Goal: Transaction & Acquisition: Purchase product/service

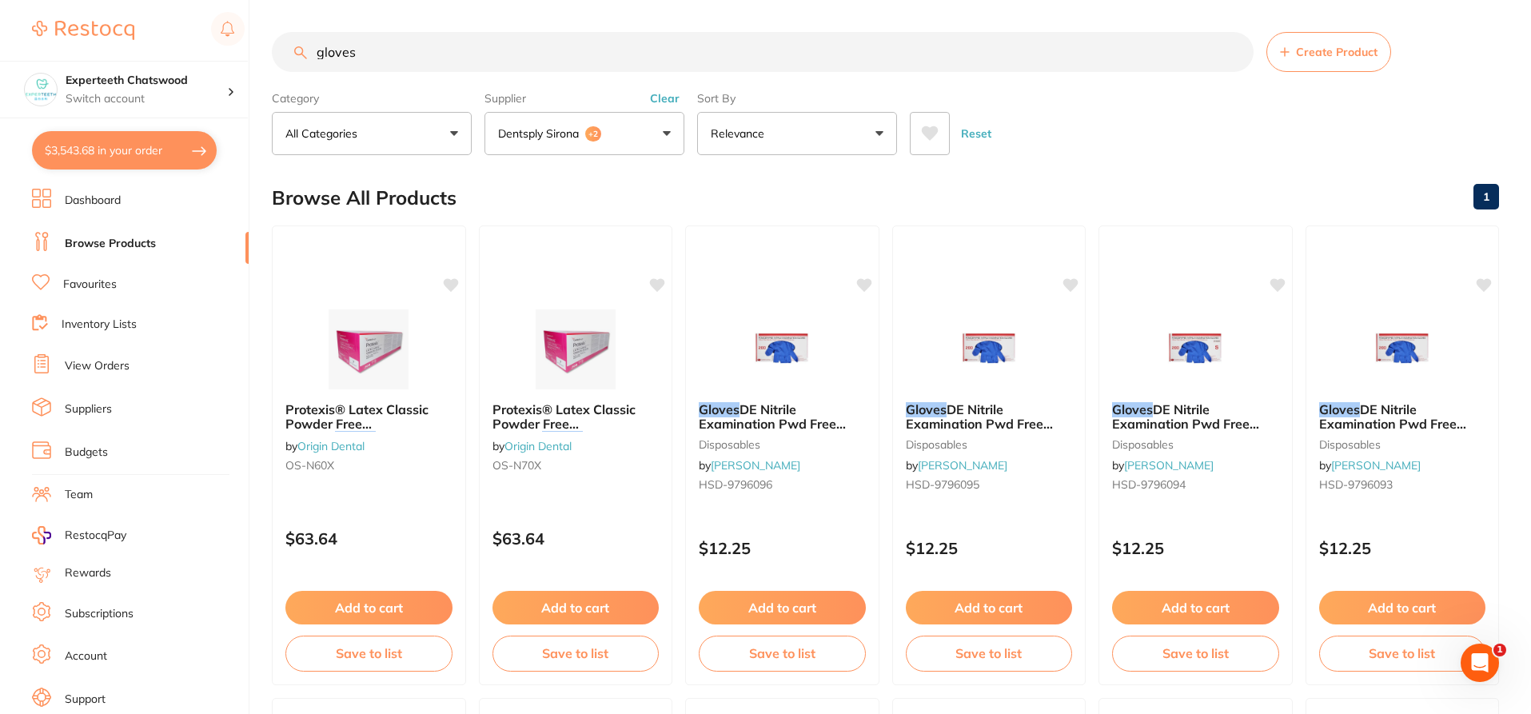
click at [413, 62] on input "gloves" at bounding box center [763, 52] width 982 height 40
type input "g"
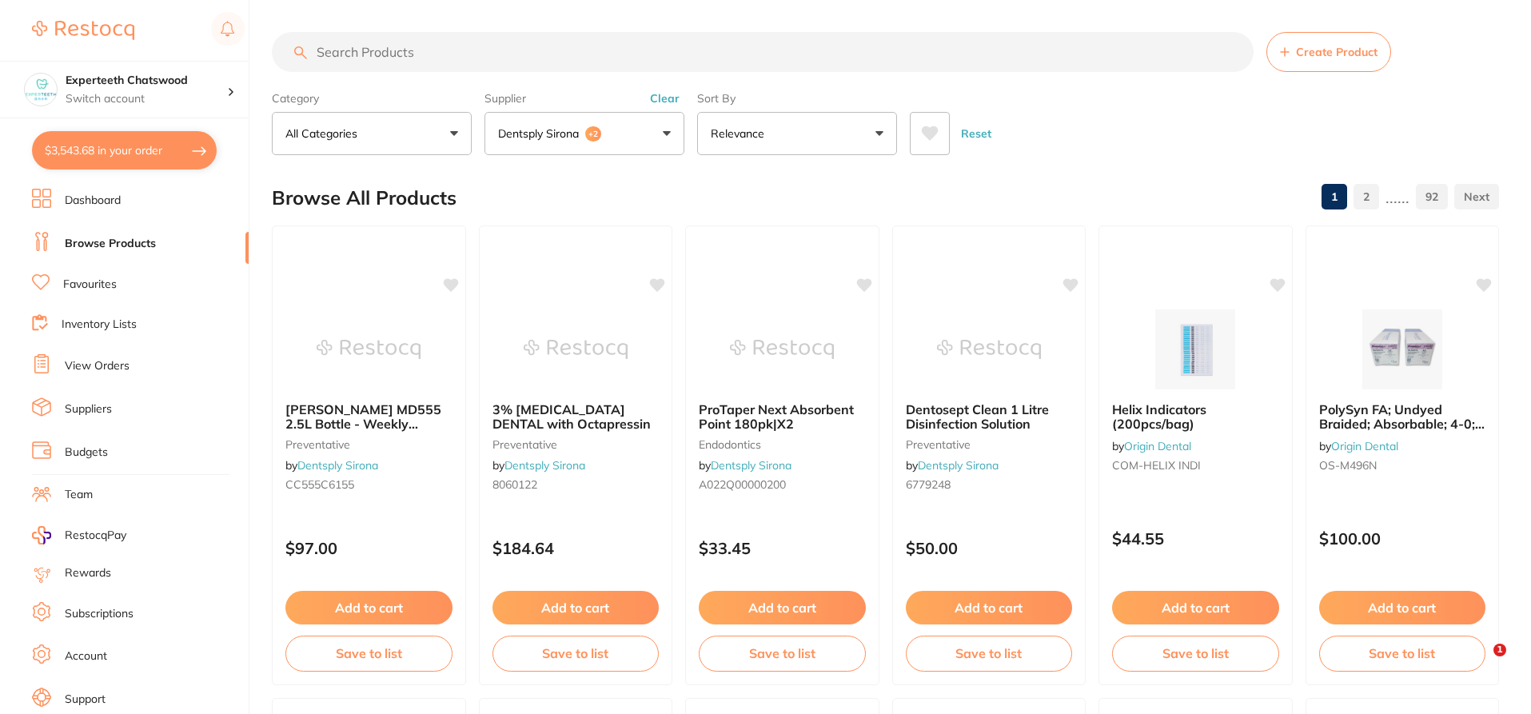
click at [98, 192] on li "Dashboard" at bounding box center [140, 201] width 217 height 24
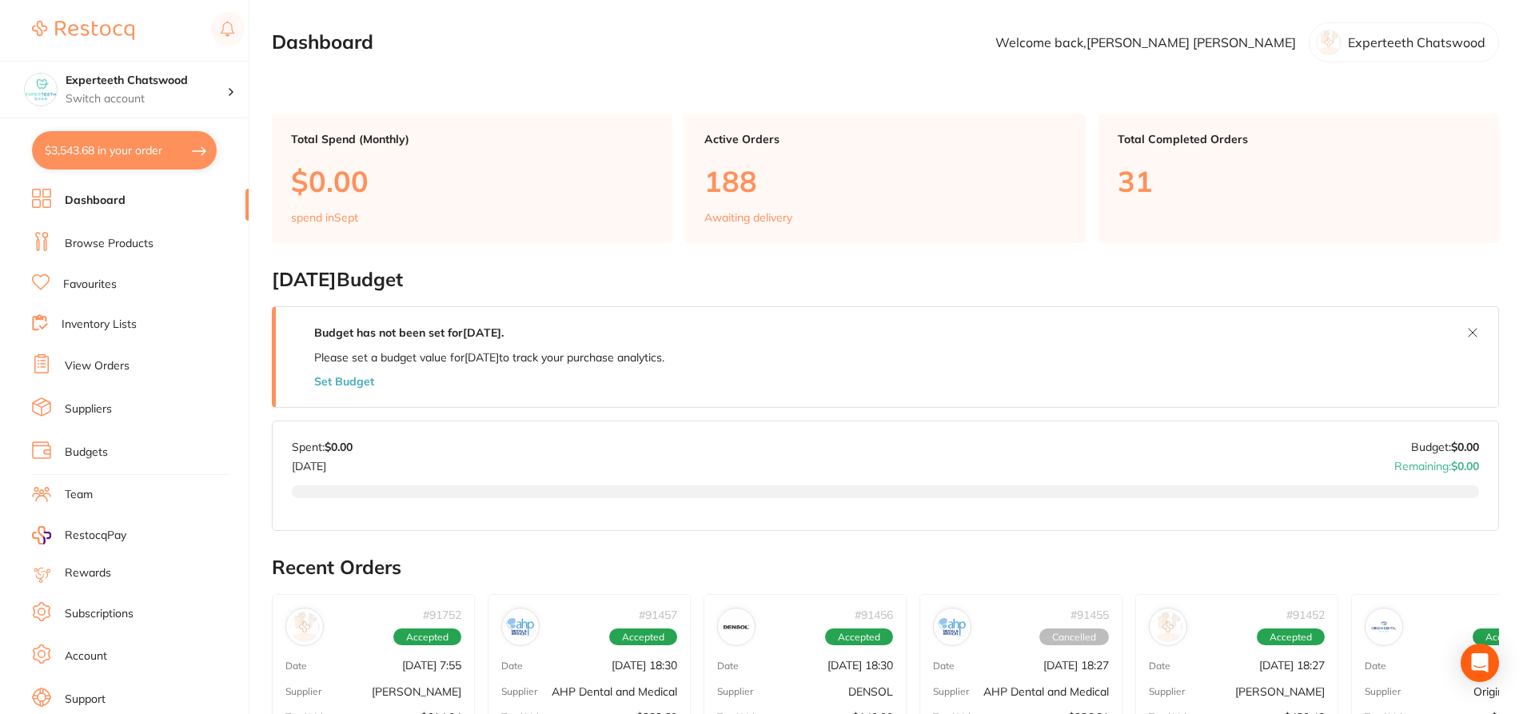
click at [105, 151] on button "$3,543.68 in your order" at bounding box center [124, 150] width 185 height 38
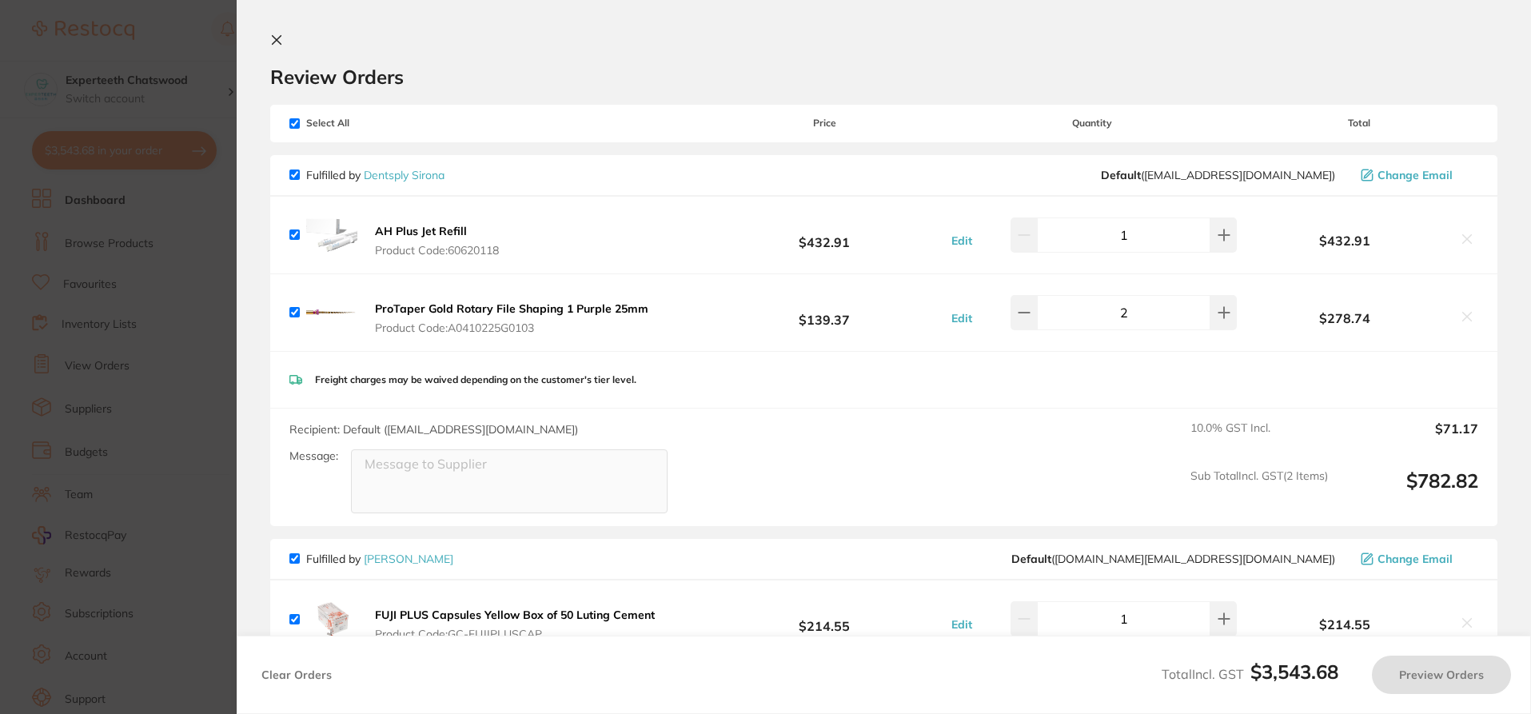
checkbox input "true"
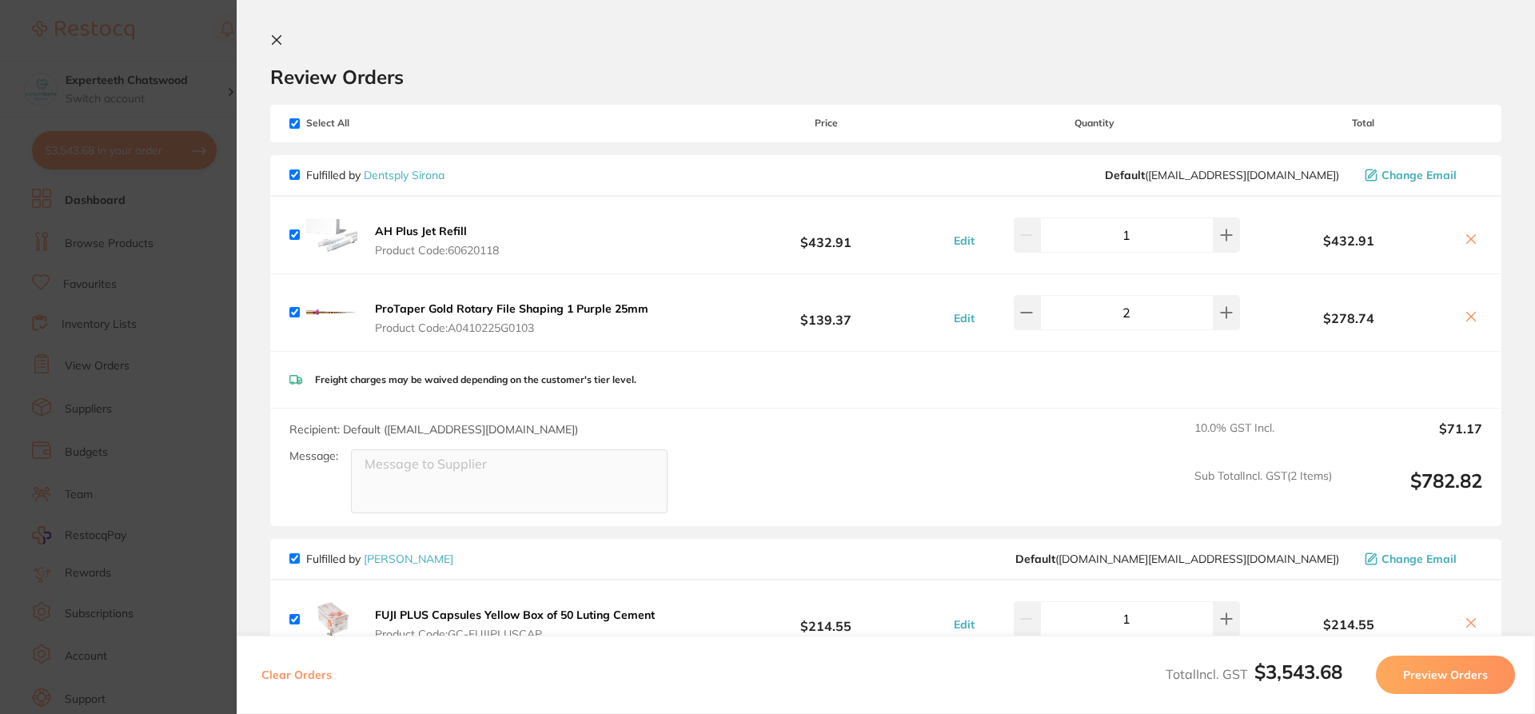
click at [277, 39] on icon at bounding box center [277, 40] width 9 height 9
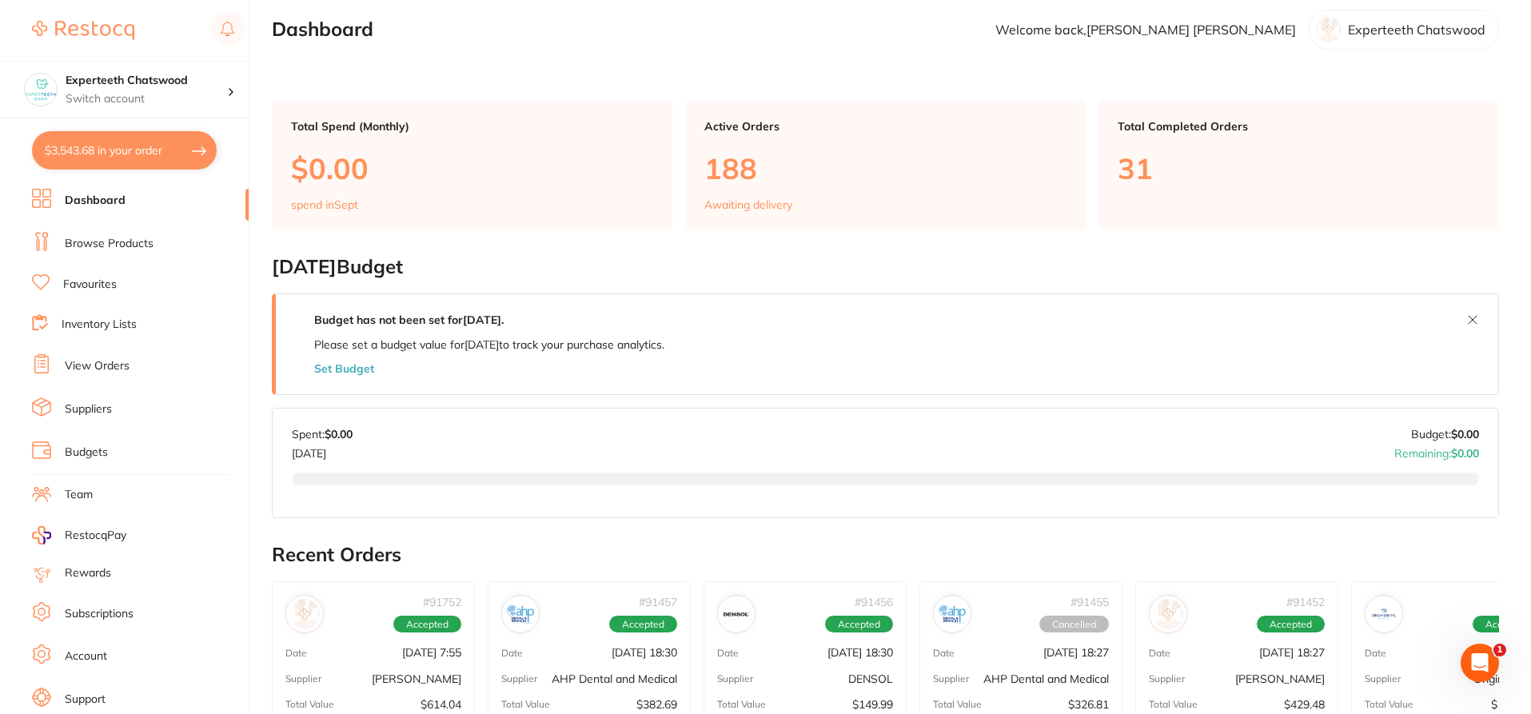
click at [114, 241] on link "Browse Products" at bounding box center [109, 244] width 89 height 16
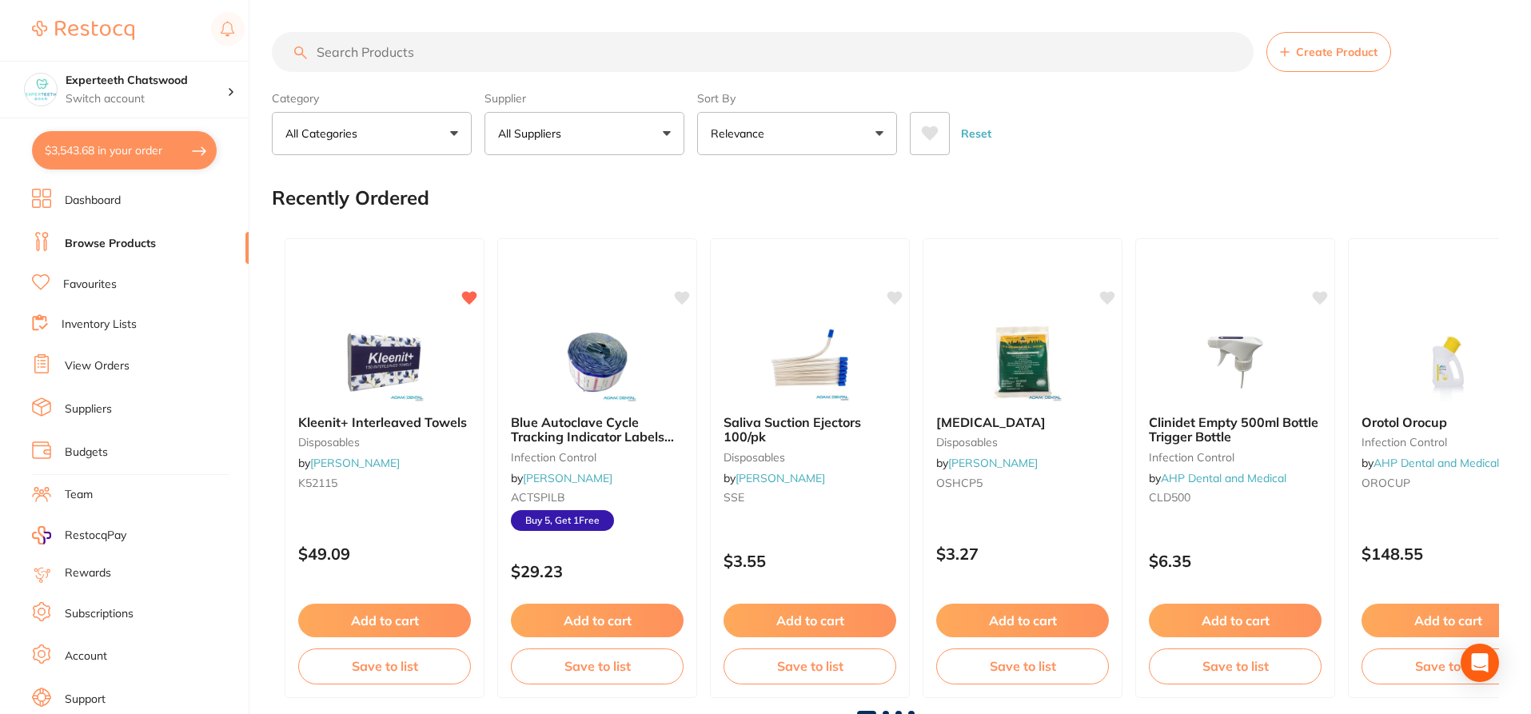
click at [388, 46] on input "search" at bounding box center [763, 52] width 982 height 40
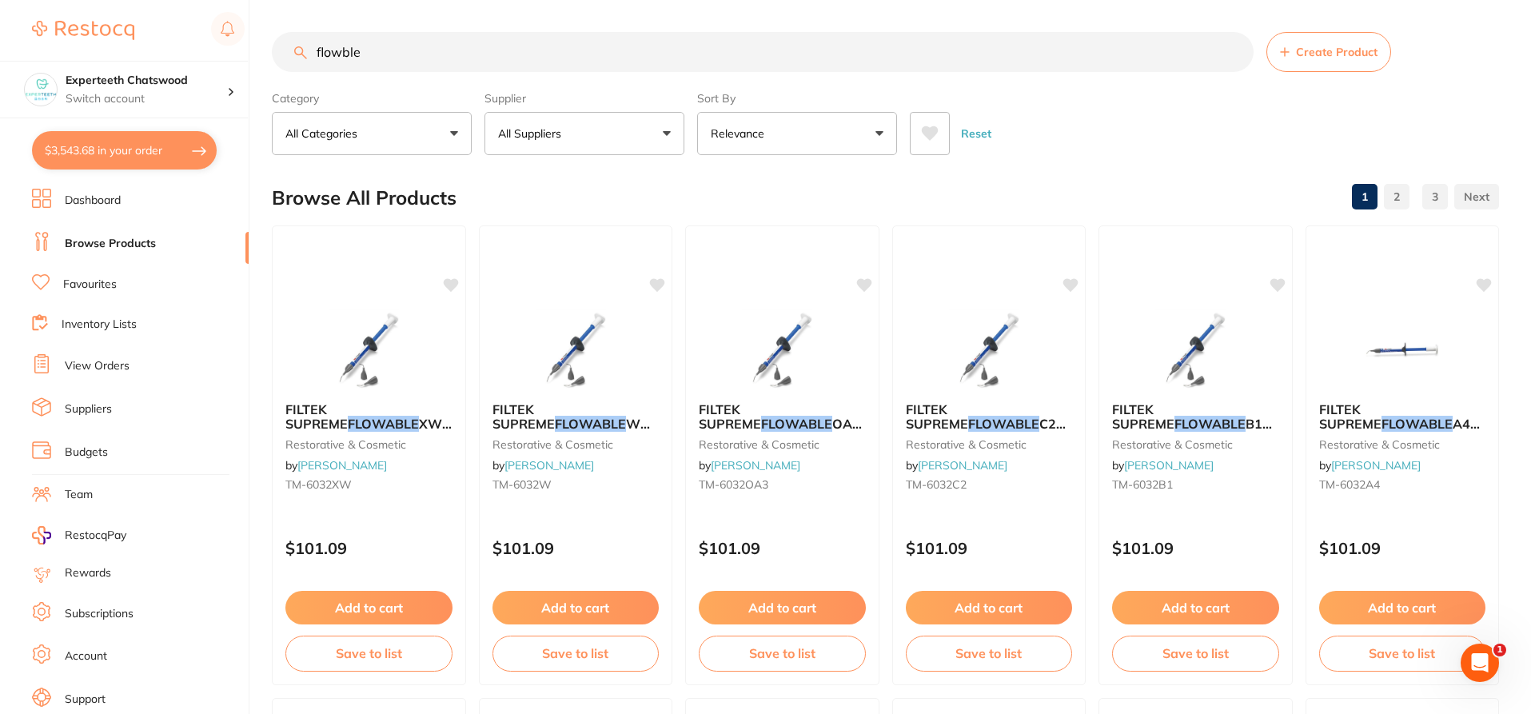
type input "flowble"
click at [579, 345] on img at bounding box center [576, 349] width 104 height 80
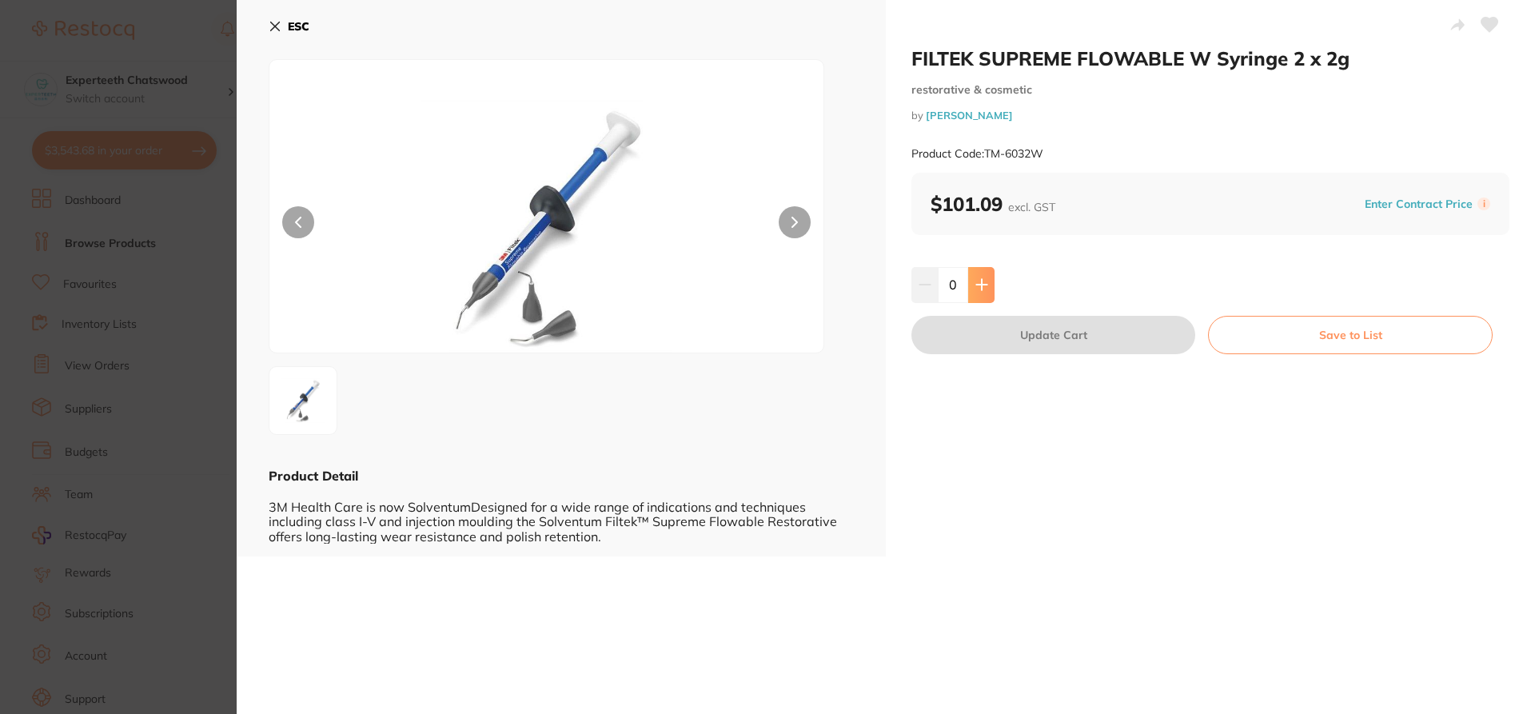
click at [982, 277] on button at bounding box center [981, 284] width 26 height 35
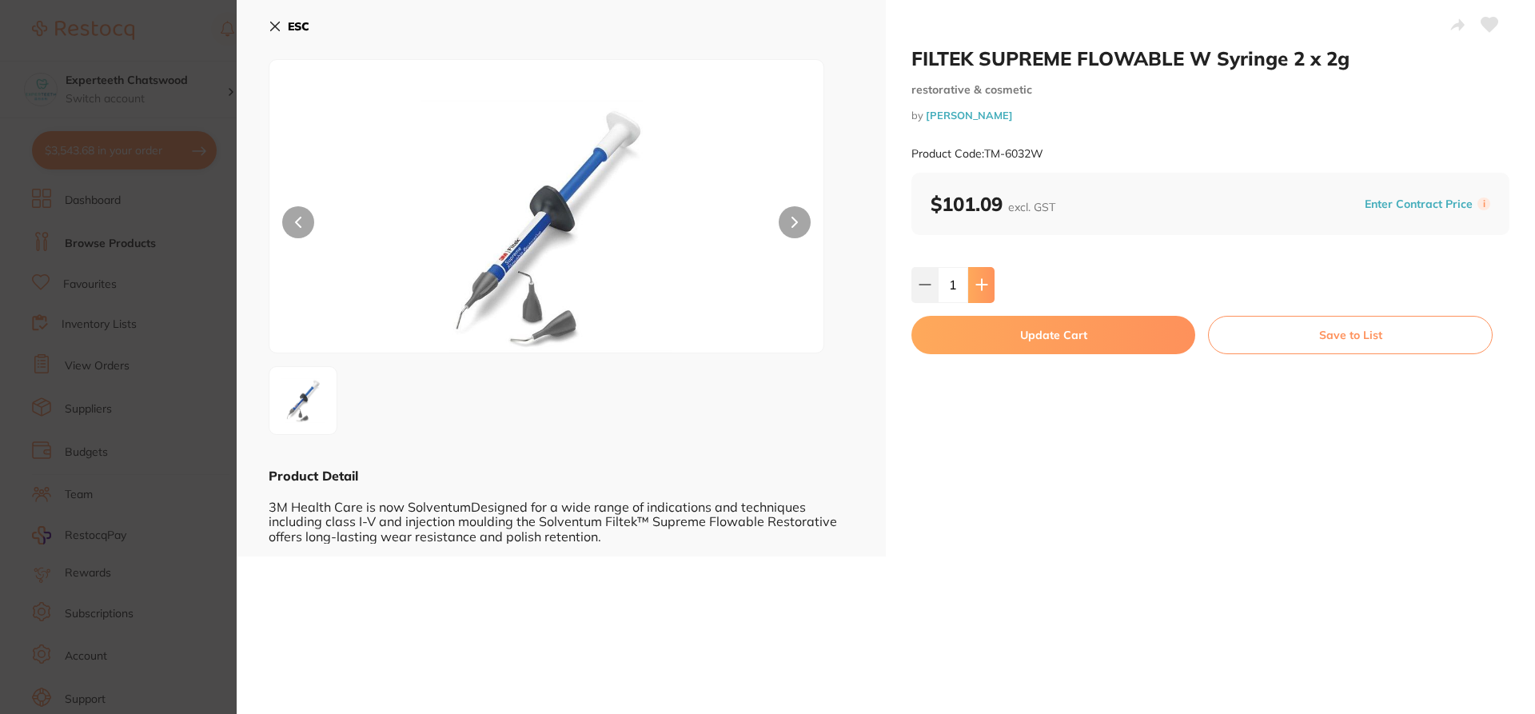
click at [982, 277] on button at bounding box center [981, 284] width 26 height 35
type input "2"
click at [1018, 337] on button "Update Cart" at bounding box center [1053, 335] width 284 height 38
checkbox input "false"
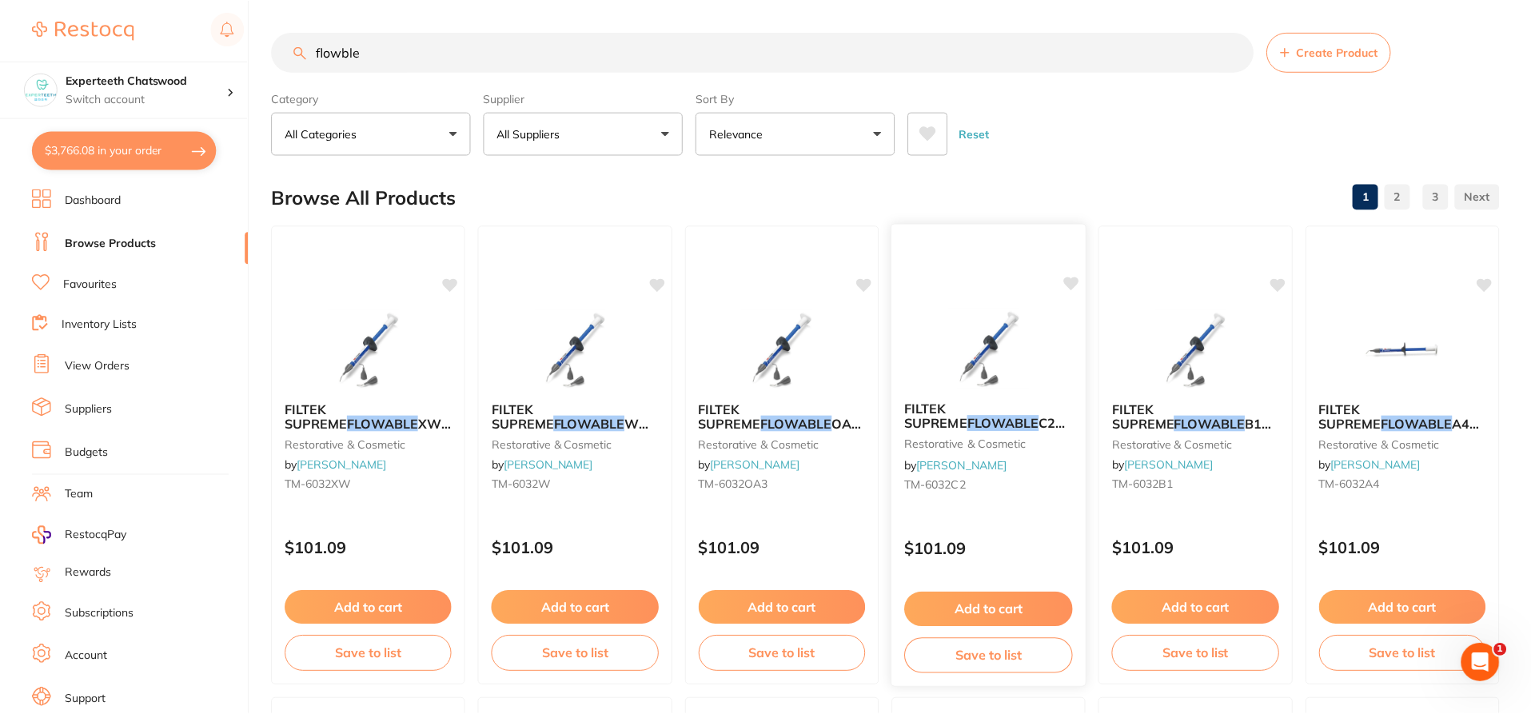
scroll to position [13, 0]
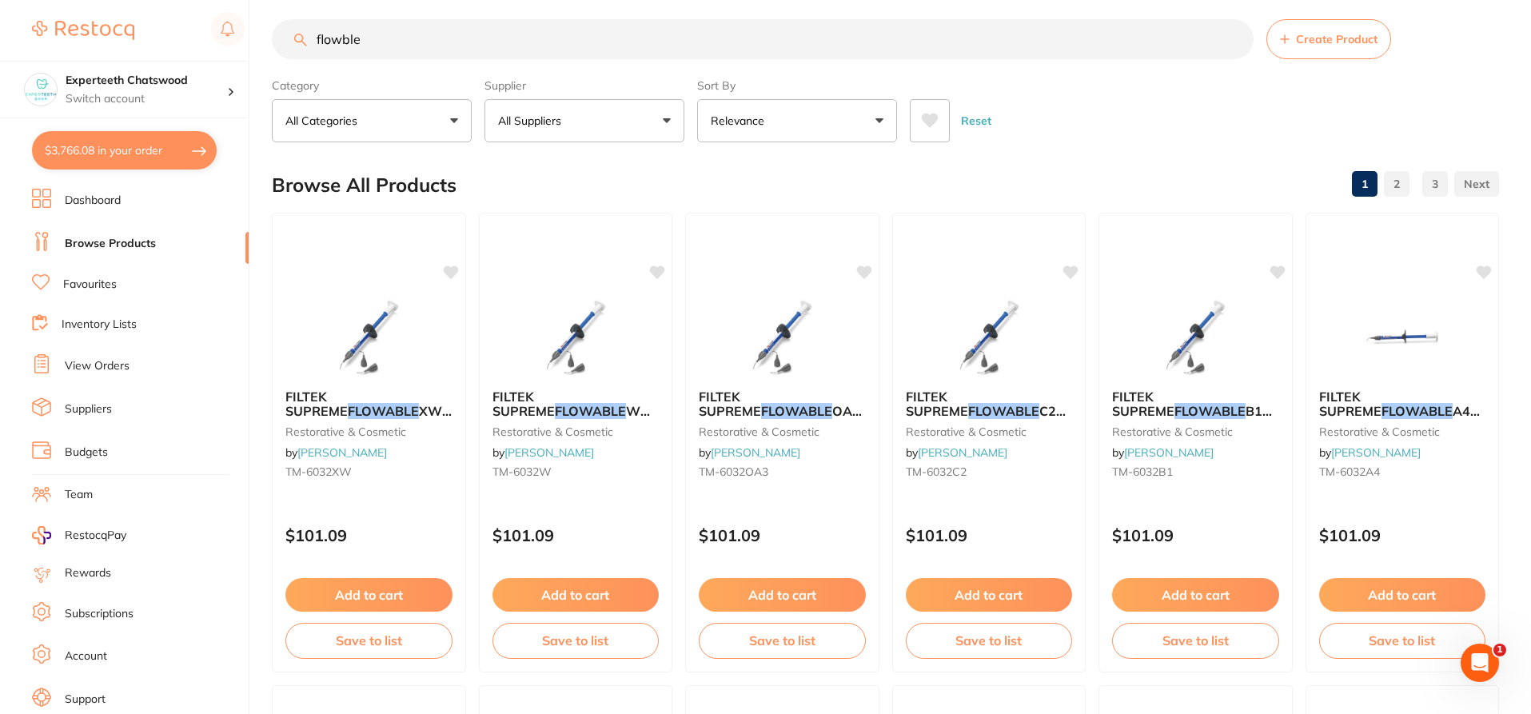
drag, startPoint x: 383, startPoint y: 367, endPoint x: 456, endPoint y: 288, distance: 108.0
click at [383, 367] on img at bounding box center [369, 337] width 104 height 80
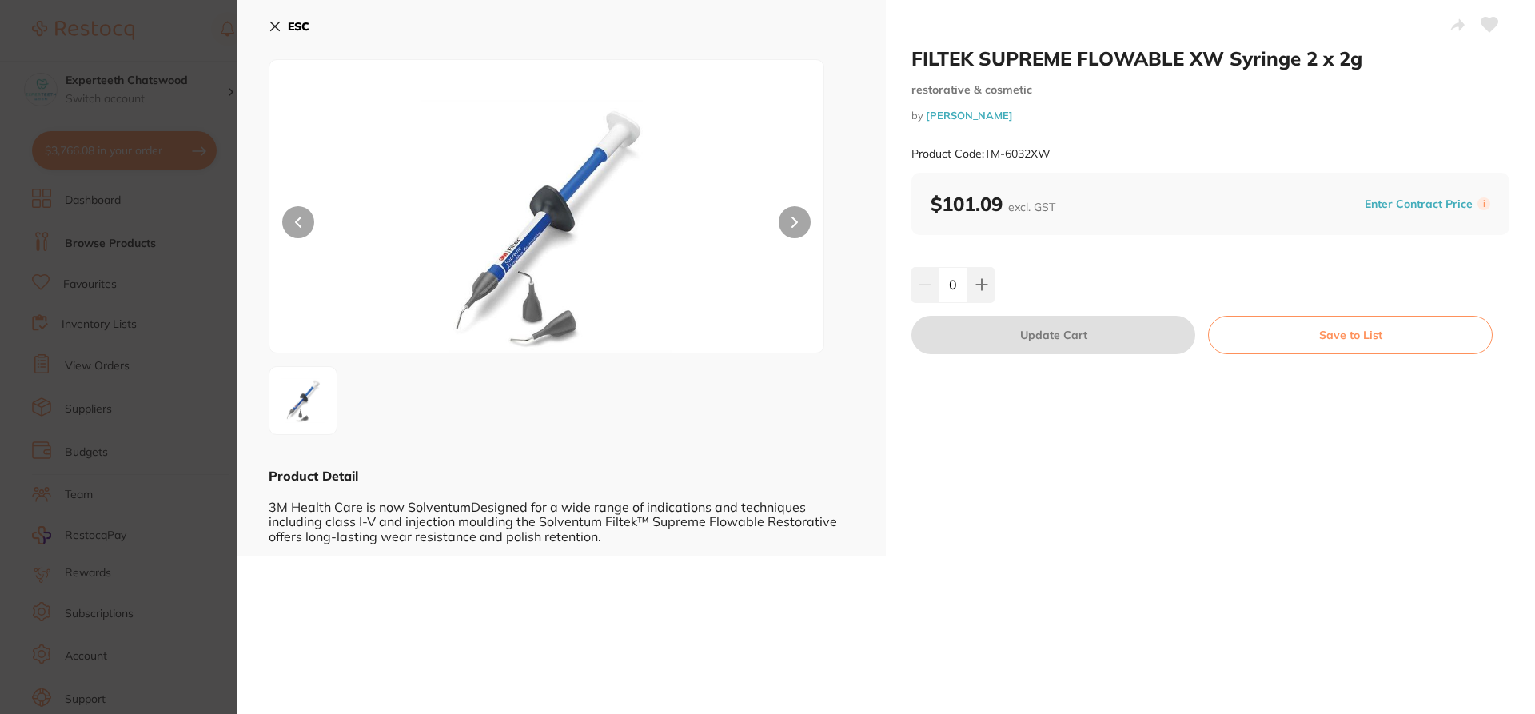
click at [273, 22] on icon at bounding box center [275, 26] width 13 height 13
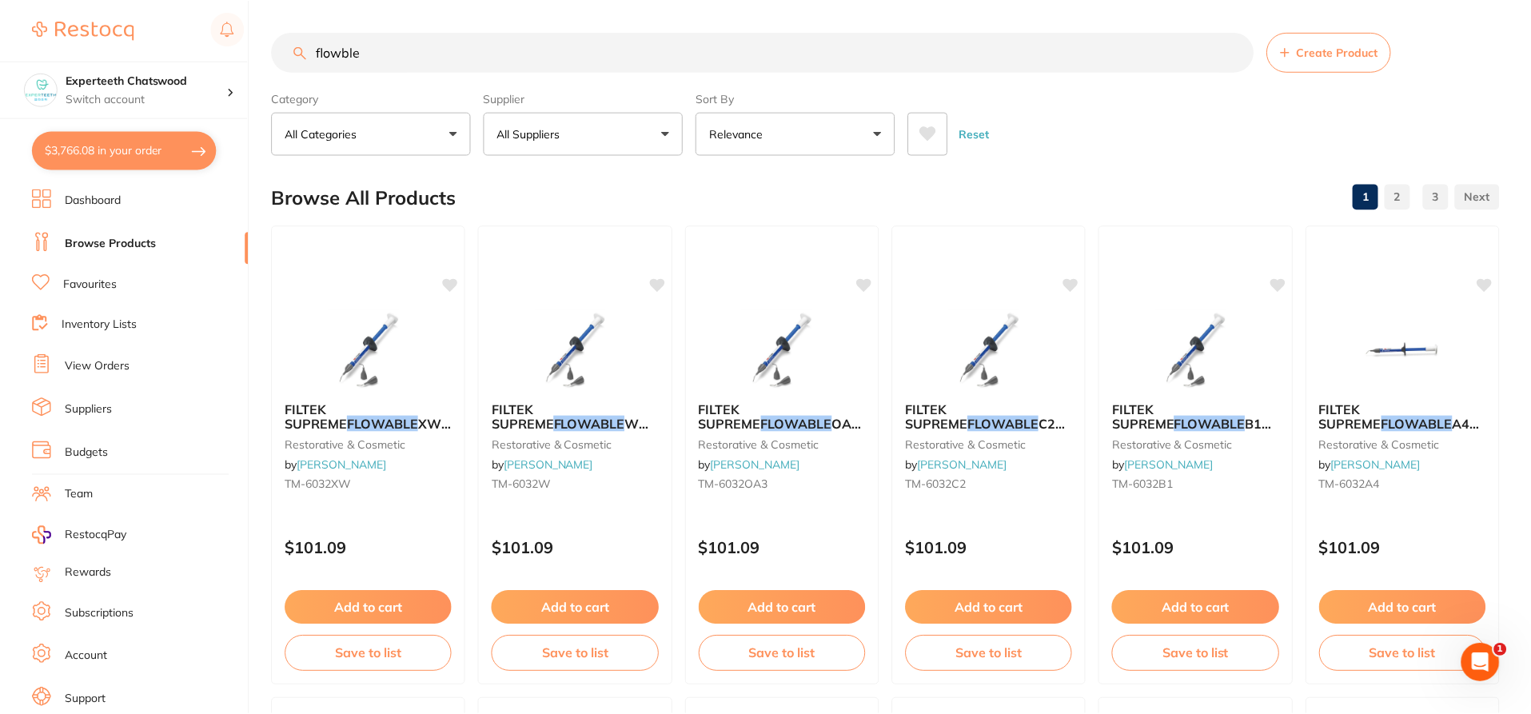
scroll to position [13, 0]
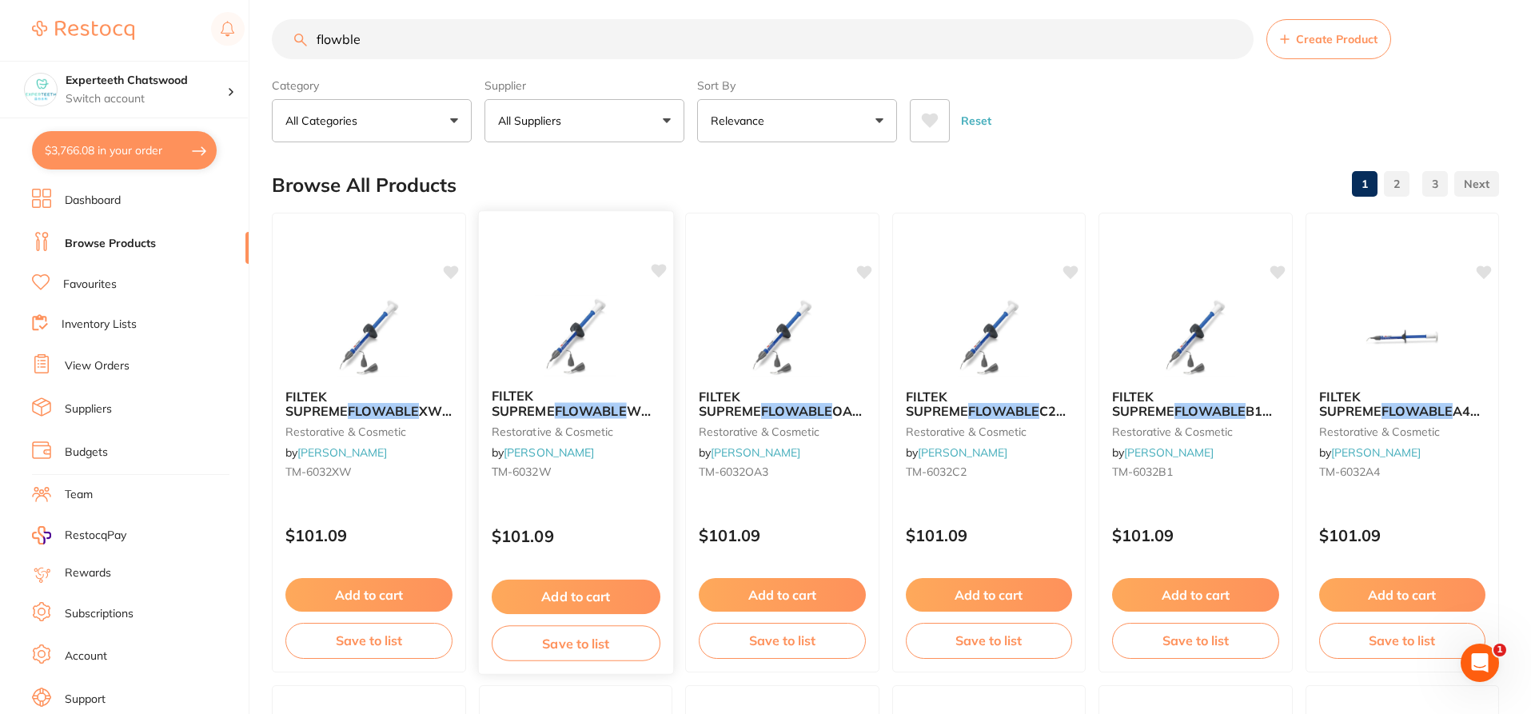
click at [546, 369] on img at bounding box center [575, 335] width 105 height 81
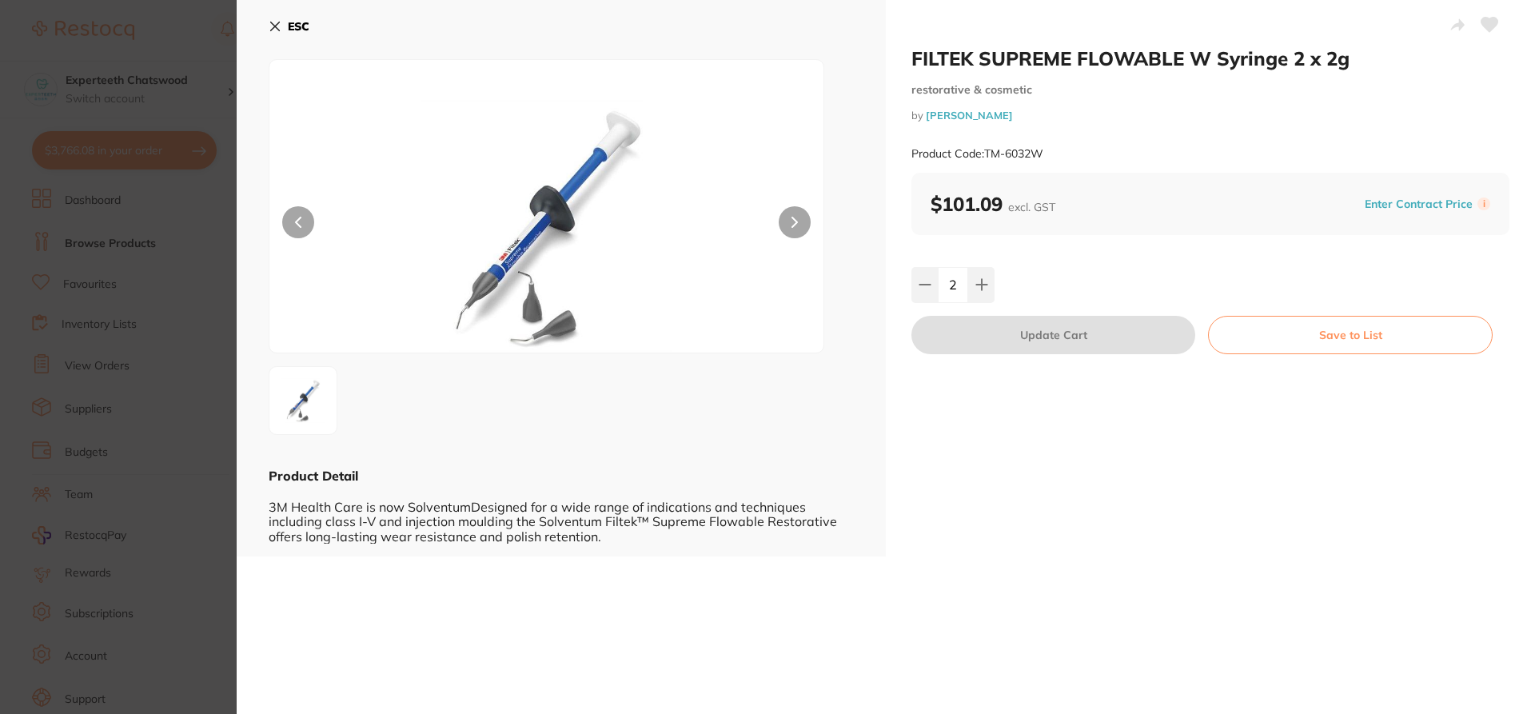
click at [275, 23] on icon at bounding box center [275, 26] width 13 height 13
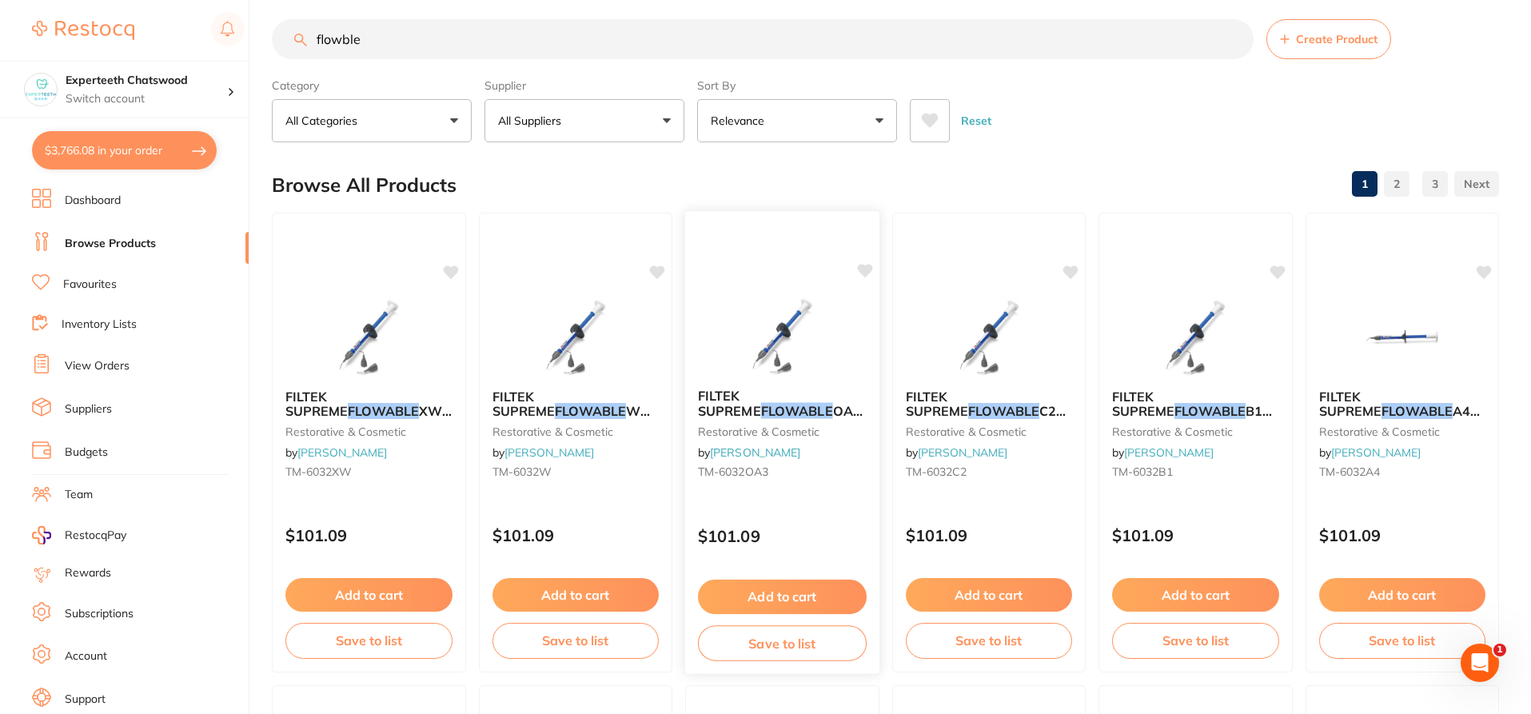
click at [792, 379] on div "FILTEK SUPREME FLOWABLE OA3 Syringe 2 x 2g restorative & cosmetic by [PERSON_NA…" at bounding box center [782, 437] width 194 height 122
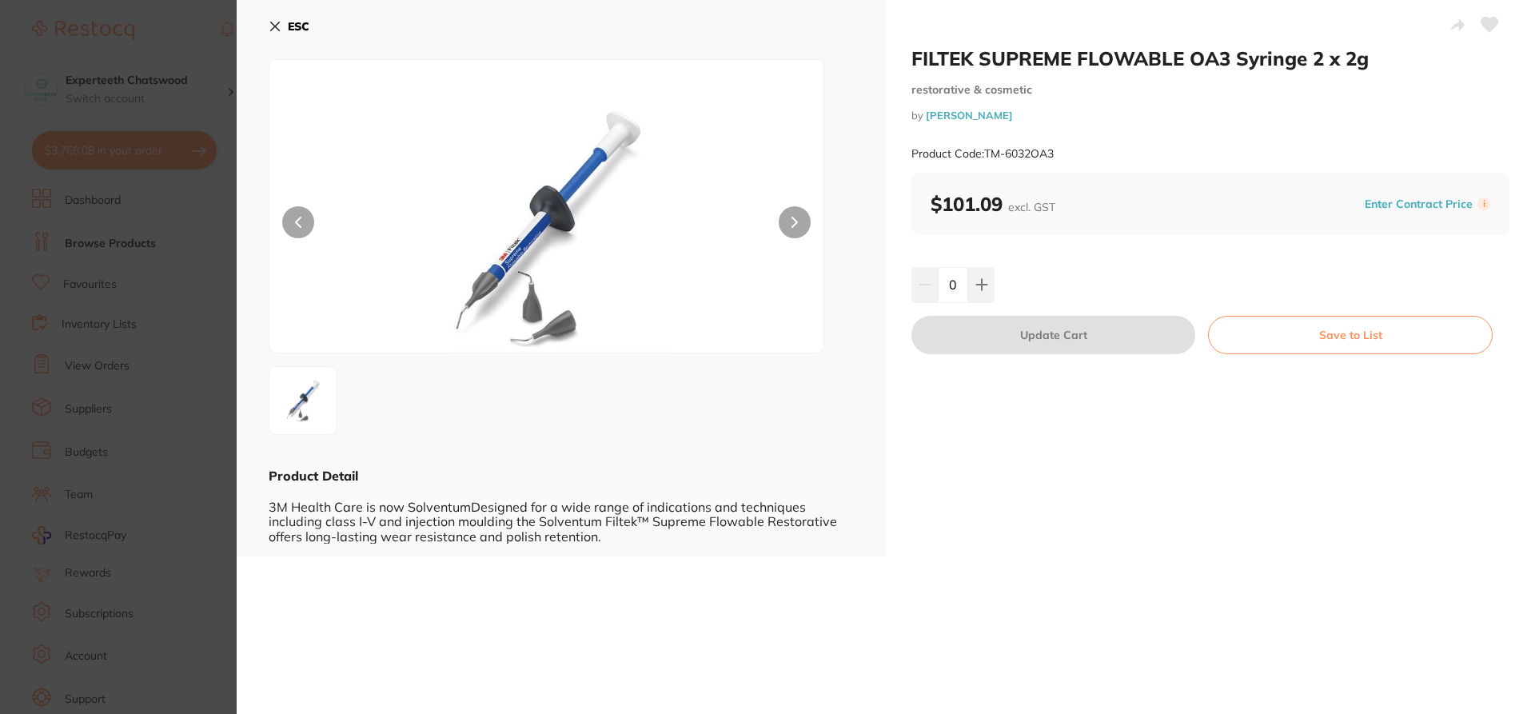
click at [271, 27] on icon at bounding box center [275, 26] width 13 height 13
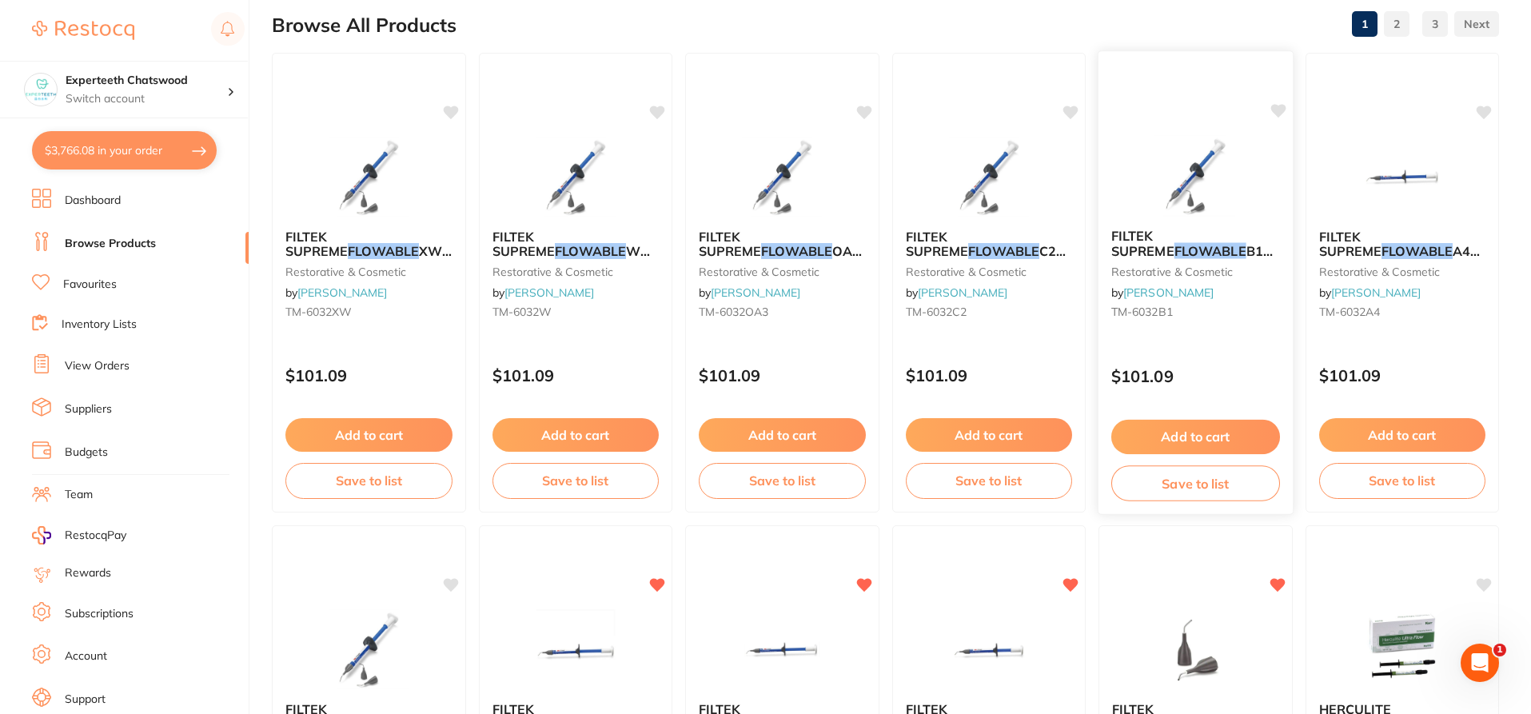
scroll to position [492, 0]
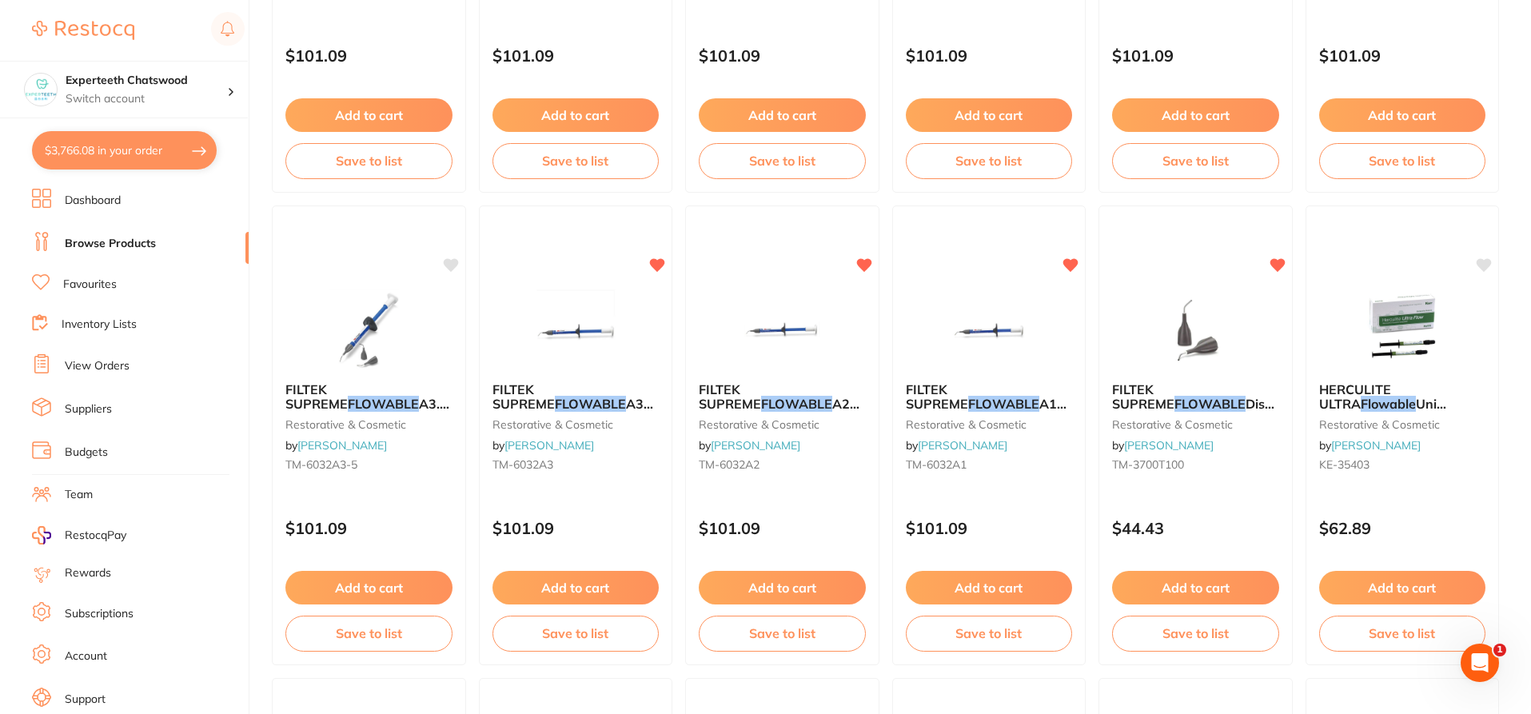
click at [994, 333] on img at bounding box center [989, 329] width 104 height 80
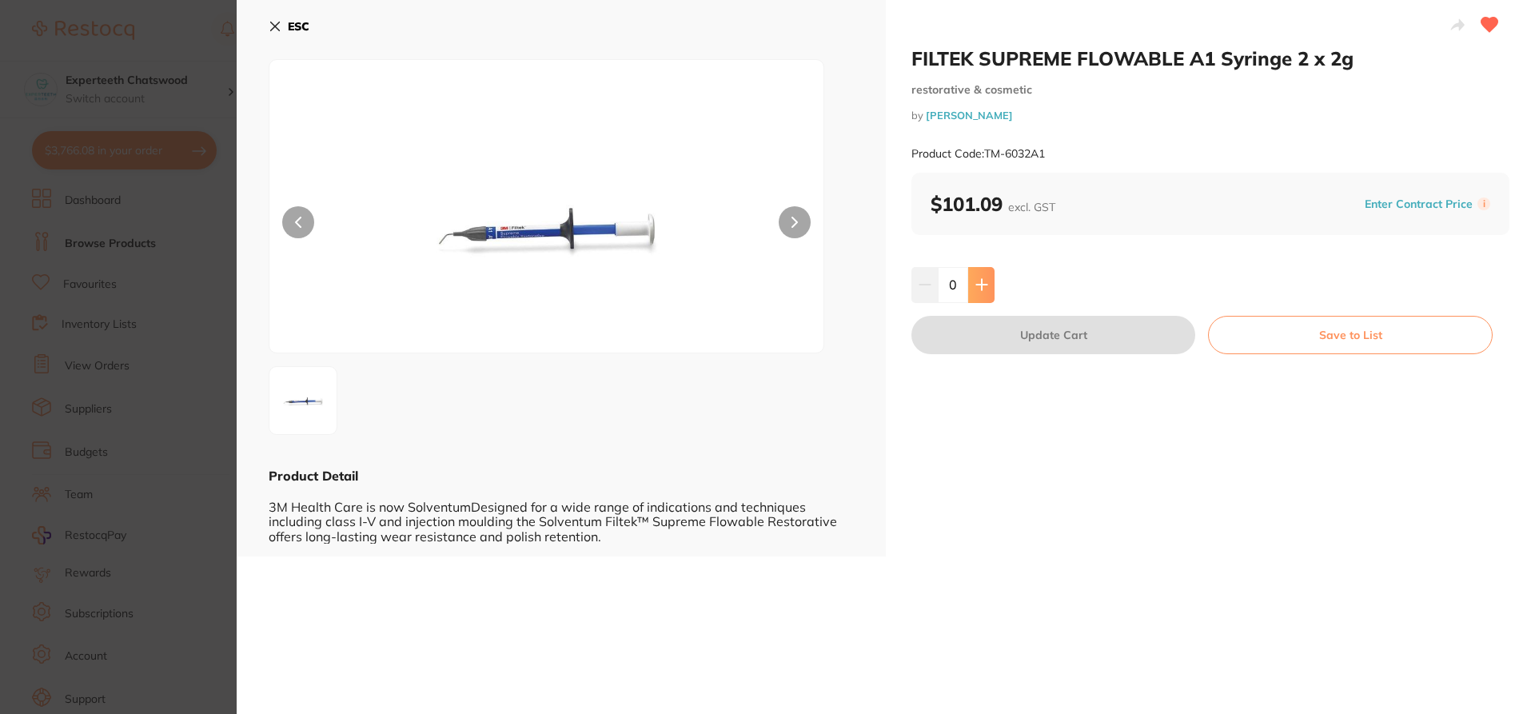
click at [983, 300] on button at bounding box center [981, 284] width 26 height 35
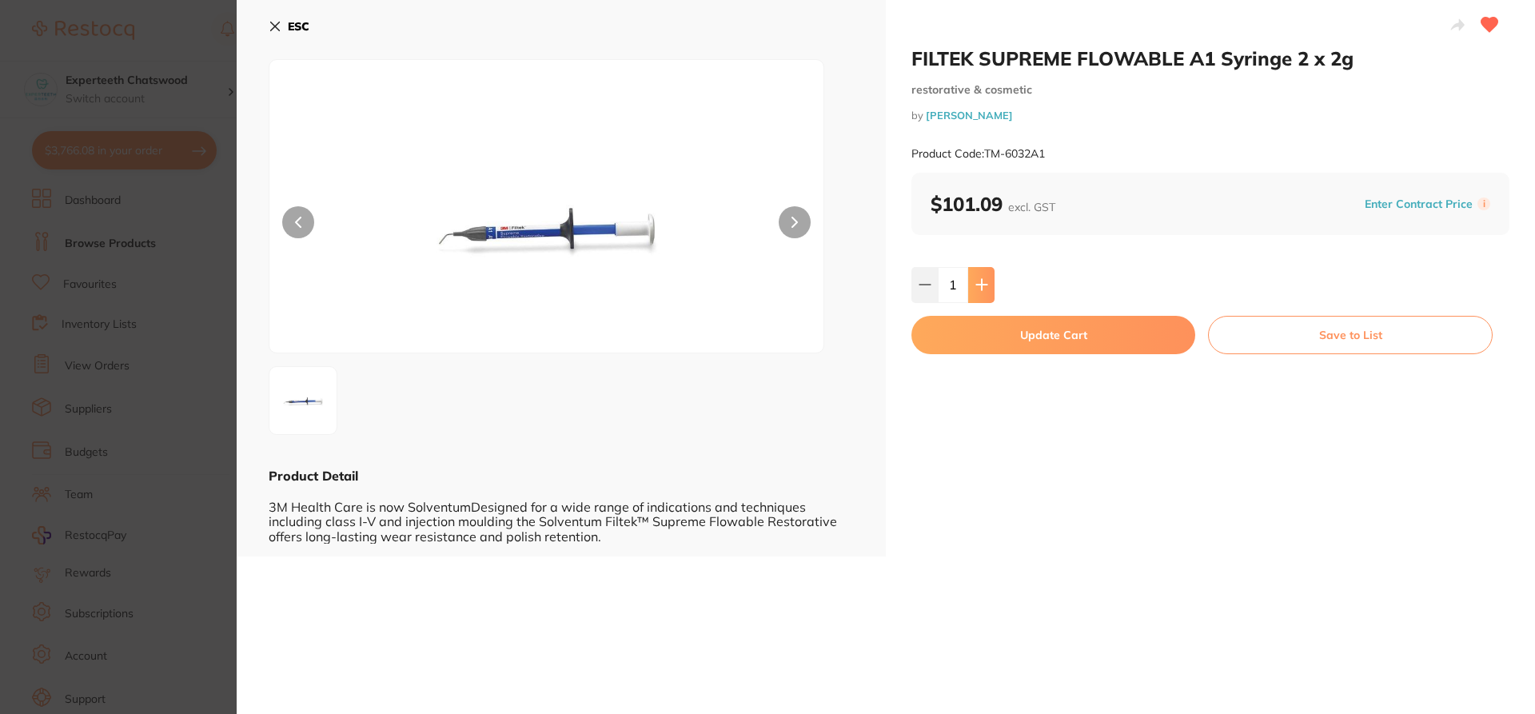
click at [978, 286] on icon at bounding box center [981, 285] width 10 height 10
type input "2"
click at [991, 313] on div "FILTEK SUPREME FLOWABLE A1 Syringe 2 x 2g restorative & cosmetic by [PERSON_NAM…" at bounding box center [1210, 278] width 649 height 556
click at [996, 328] on button "Update Cart" at bounding box center [1053, 335] width 284 height 38
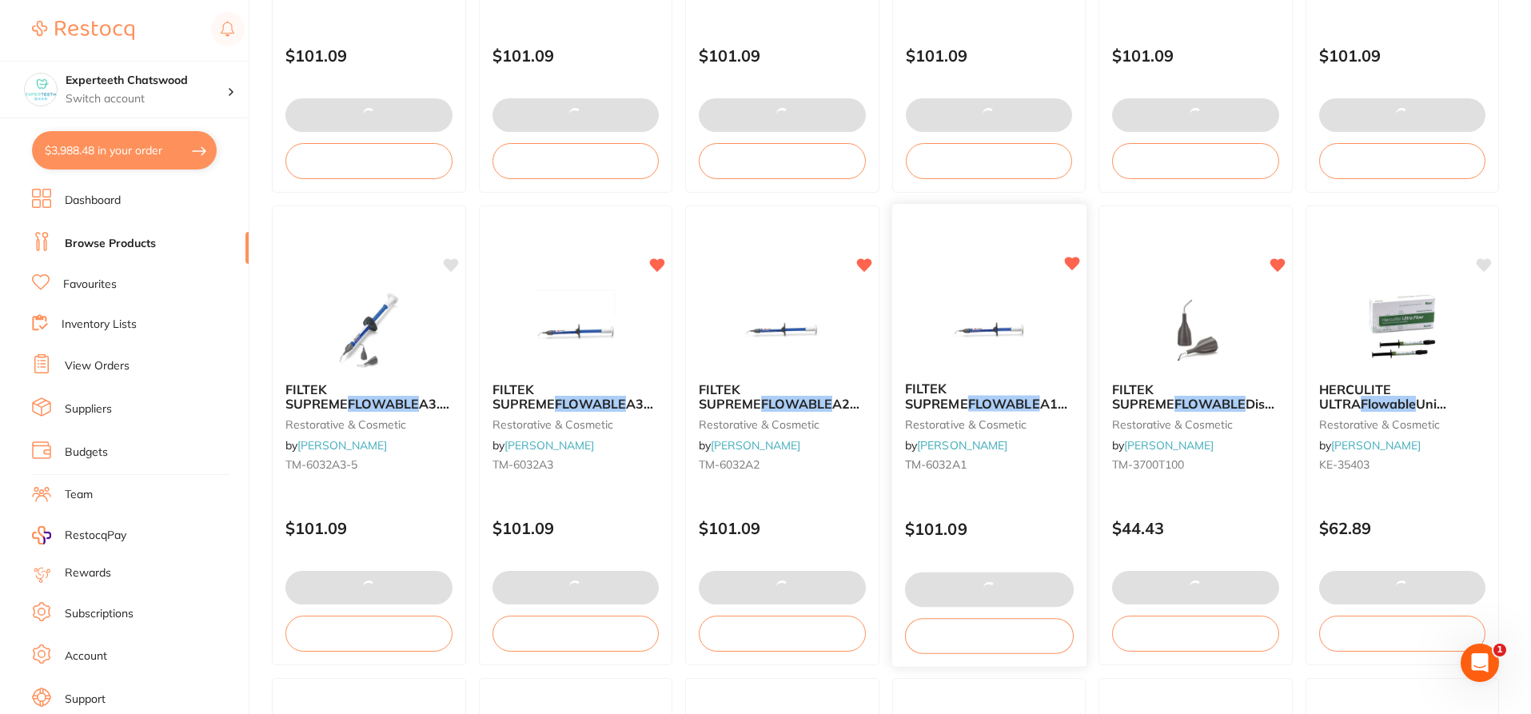
scroll to position [93, 0]
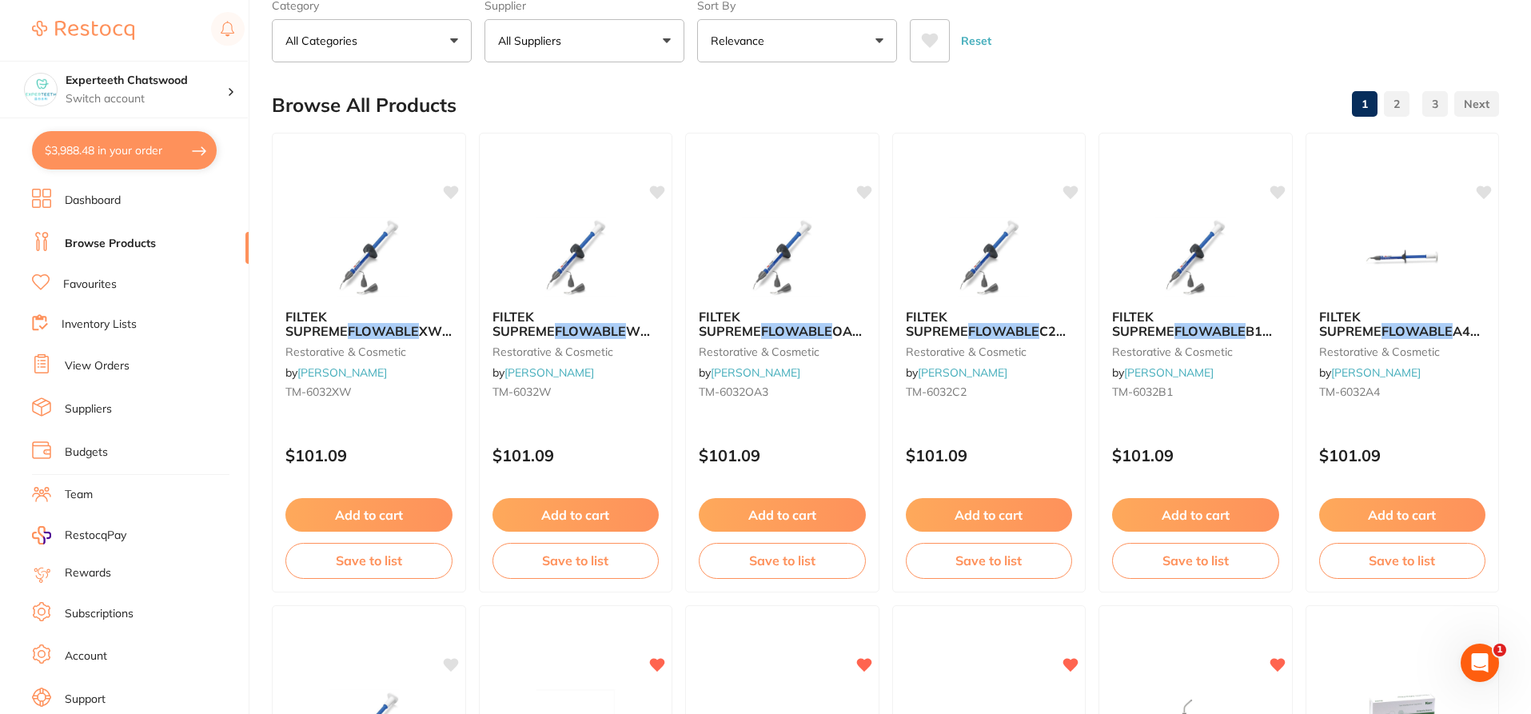
click at [135, 170] on section "Experteeth Chatswood Switch account Experteeth Chatswood $3,988.48 in your orde…" at bounding box center [124, 357] width 249 height 714
click at [134, 159] on button "$3,988.48 in your order" at bounding box center [124, 150] width 185 height 38
checkbox input "true"
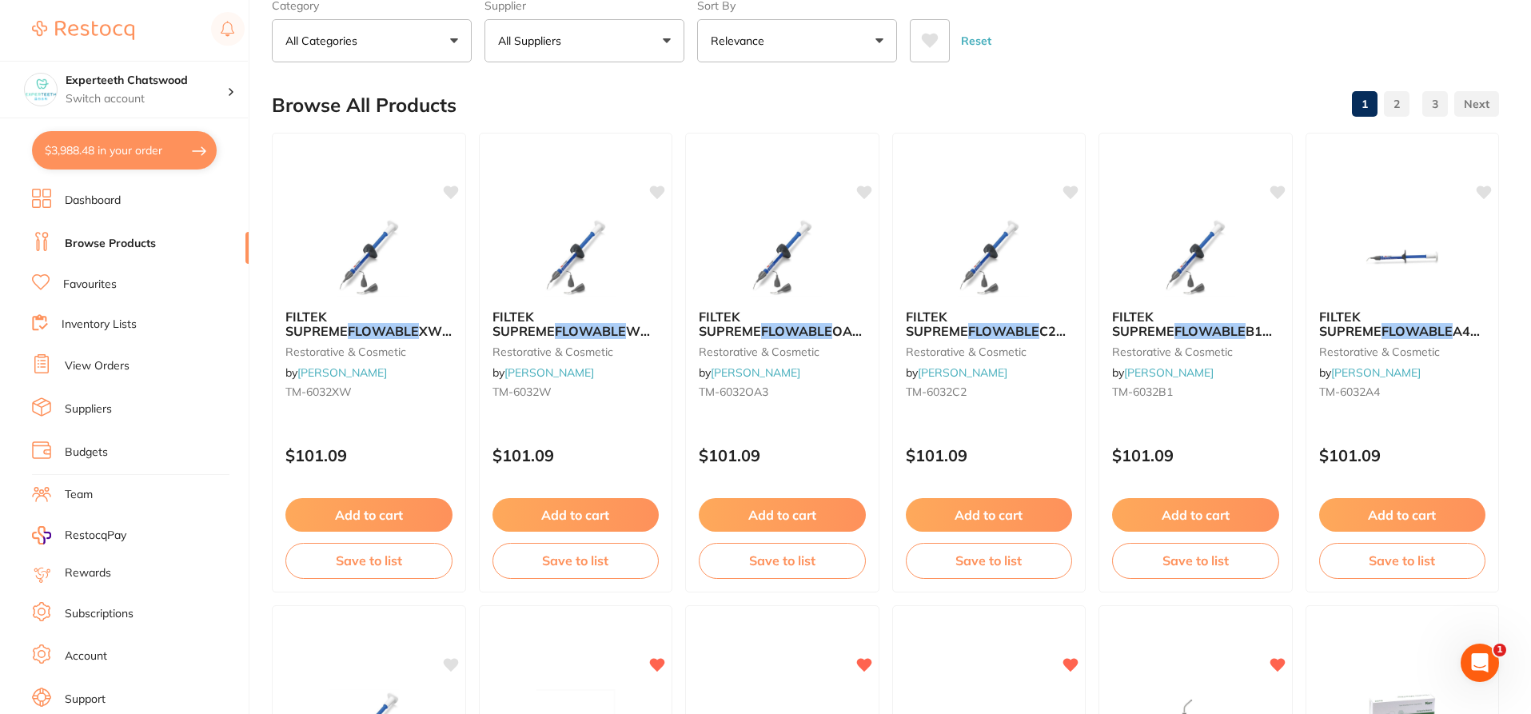
checkbox input "true"
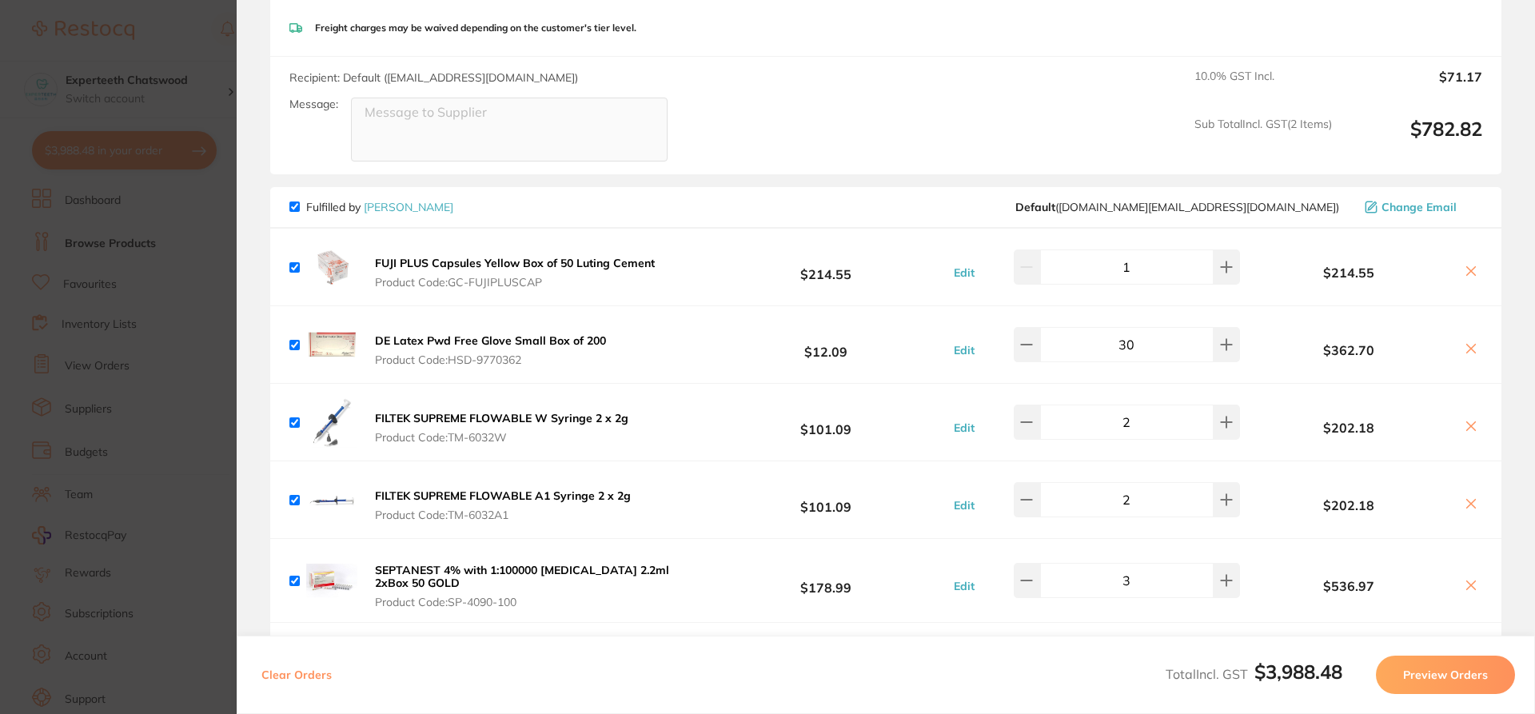
scroll to position [560, 0]
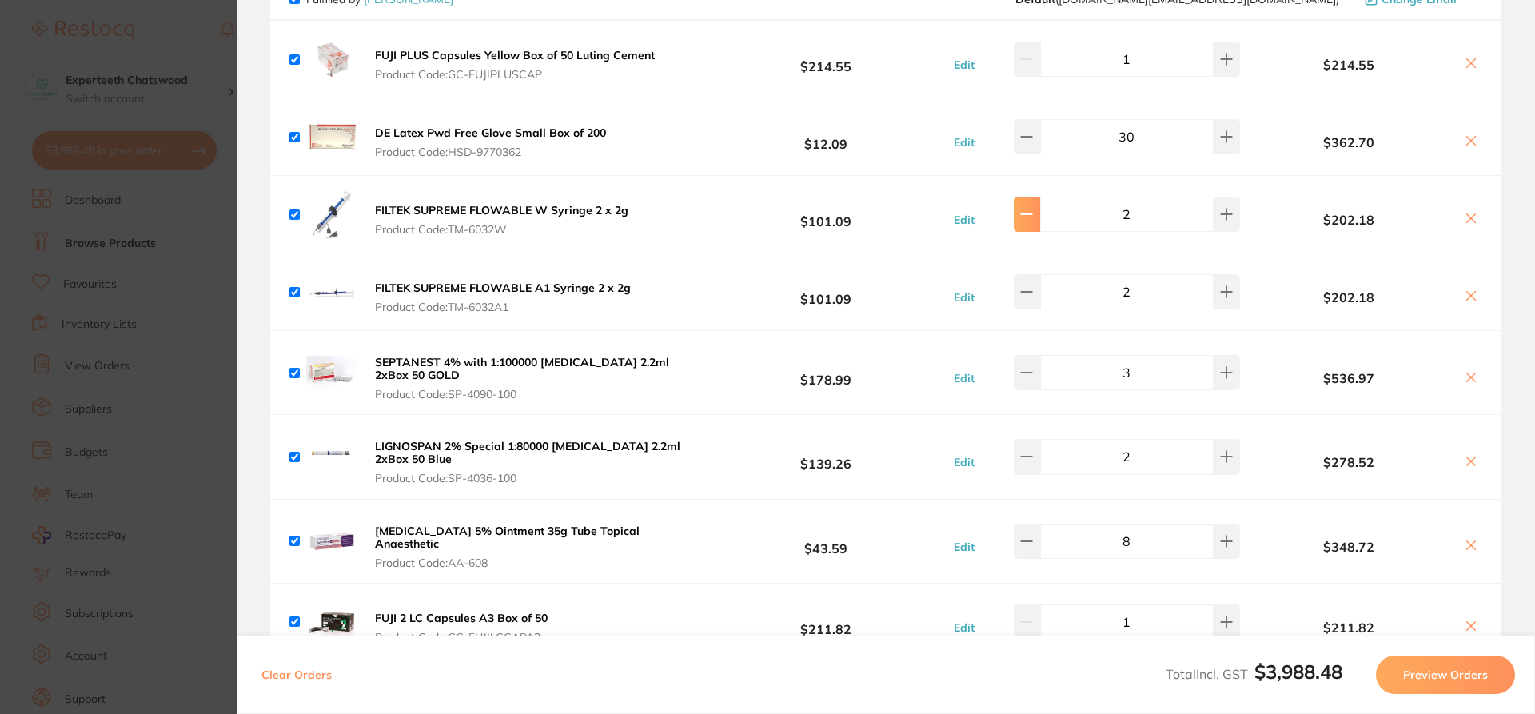
click at [1040, 217] on button at bounding box center [1027, 214] width 26 height 35
click at [1213, 214] on button at bounding box center [1226, 214] width 26 height 35
type input "2"
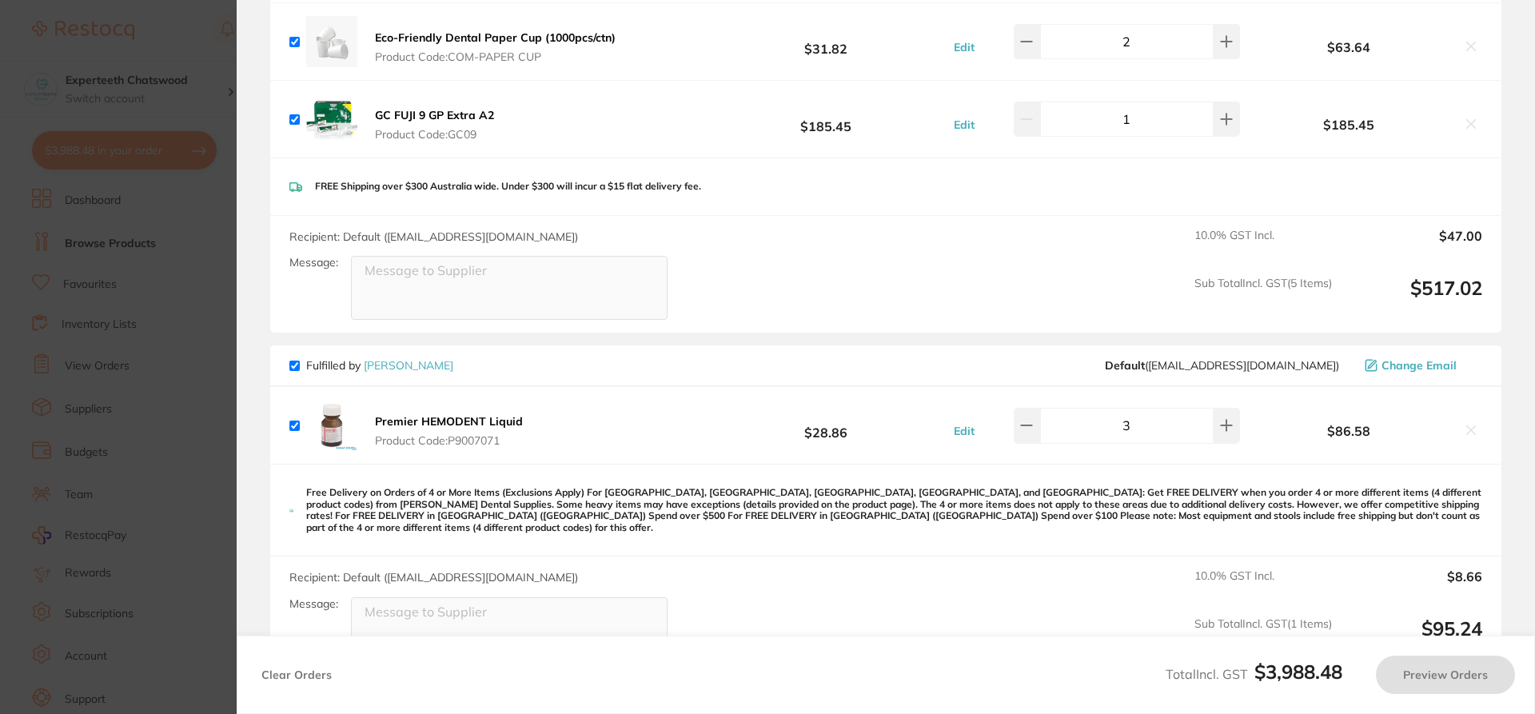
scroll to position [1199, 0]
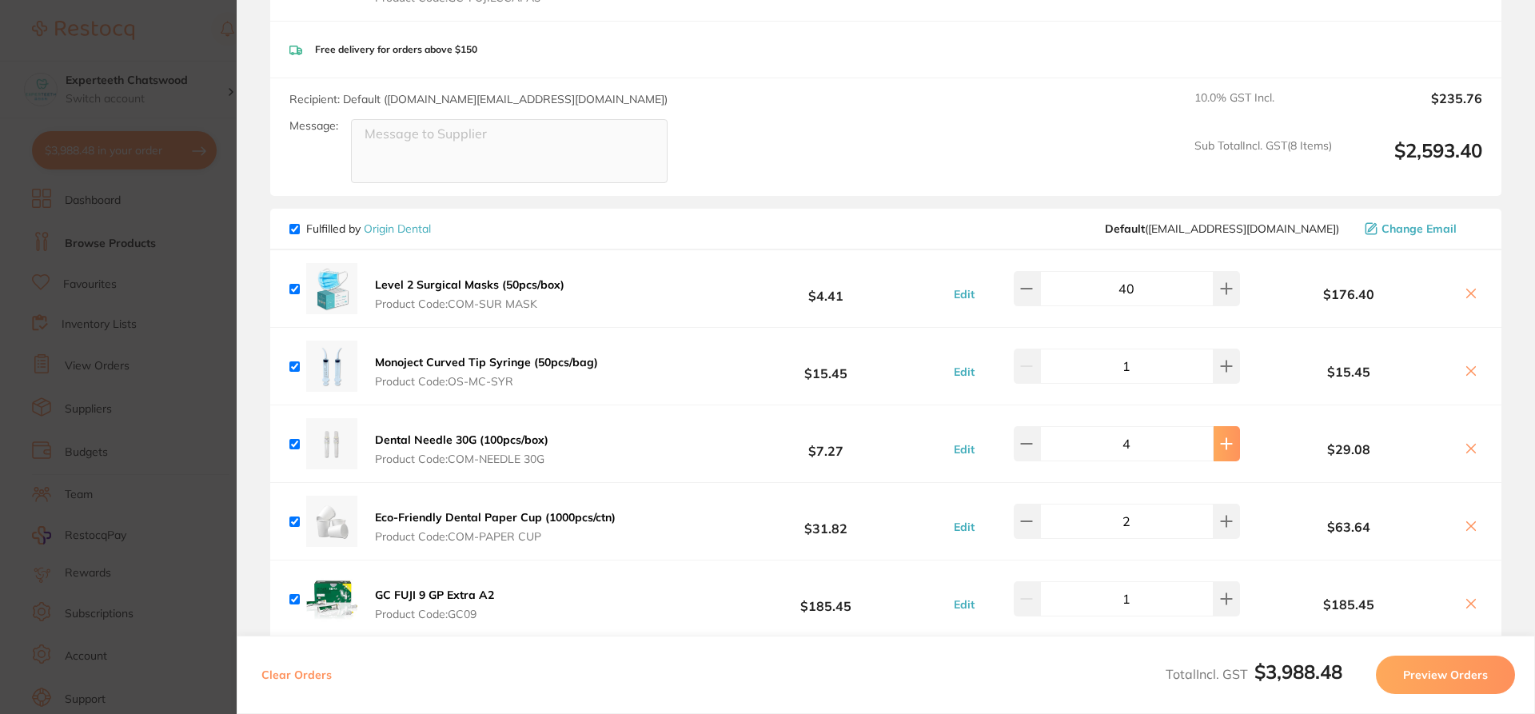
click at [1216, 444] on button at bounding box center [1226, 443] width 26 height 35
click at [1031, 446] on button at bounding box center [1027, 443] width 26 height 35
type input "4"
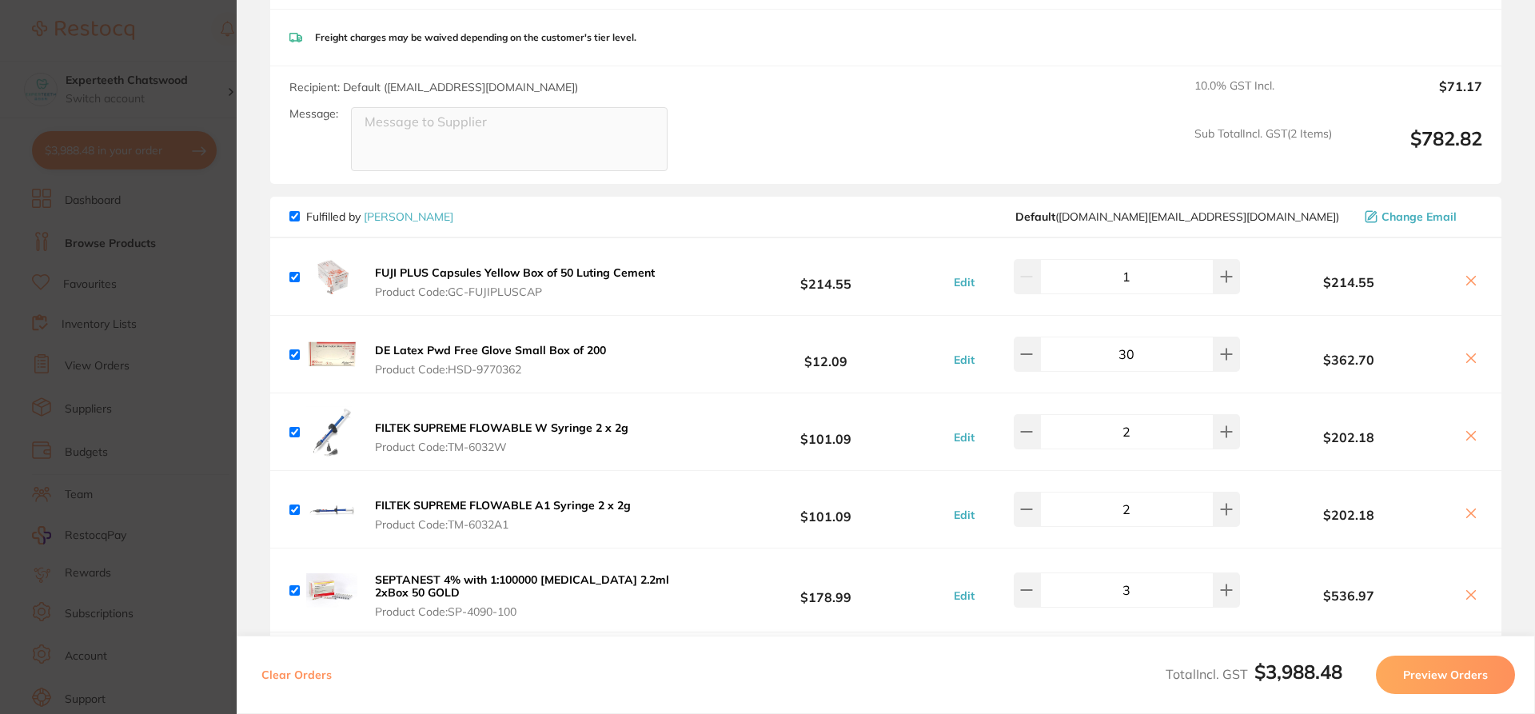
scroll to position [240, 0]
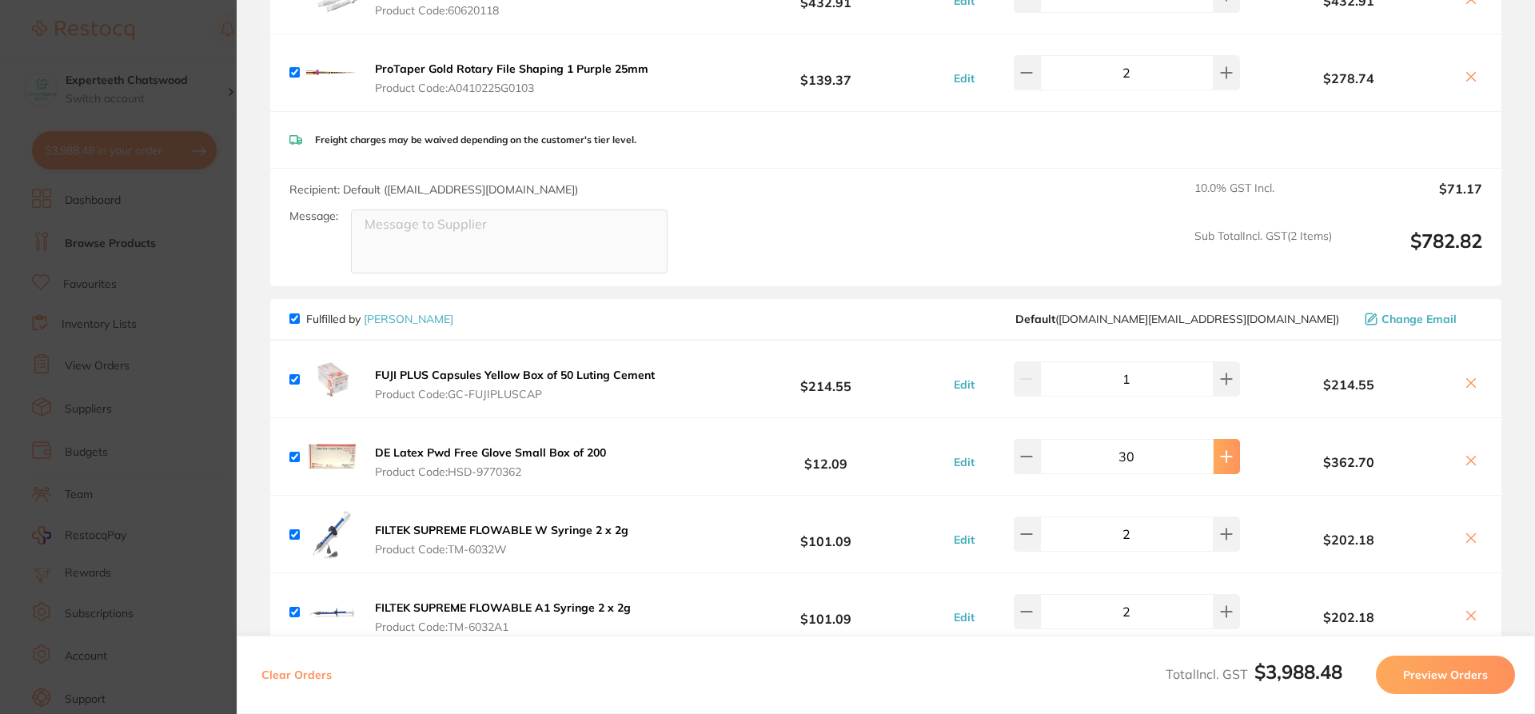
click at [1224, 456] on icon at bounding box center [1226, 456] width 10 height 10
click at [1224, 452] on icon at bounding box center [1226, 456] width 13 height 13
click at [1040, 458] on button at bounding box center [1027, 456] width 26 height 35
type input "30"
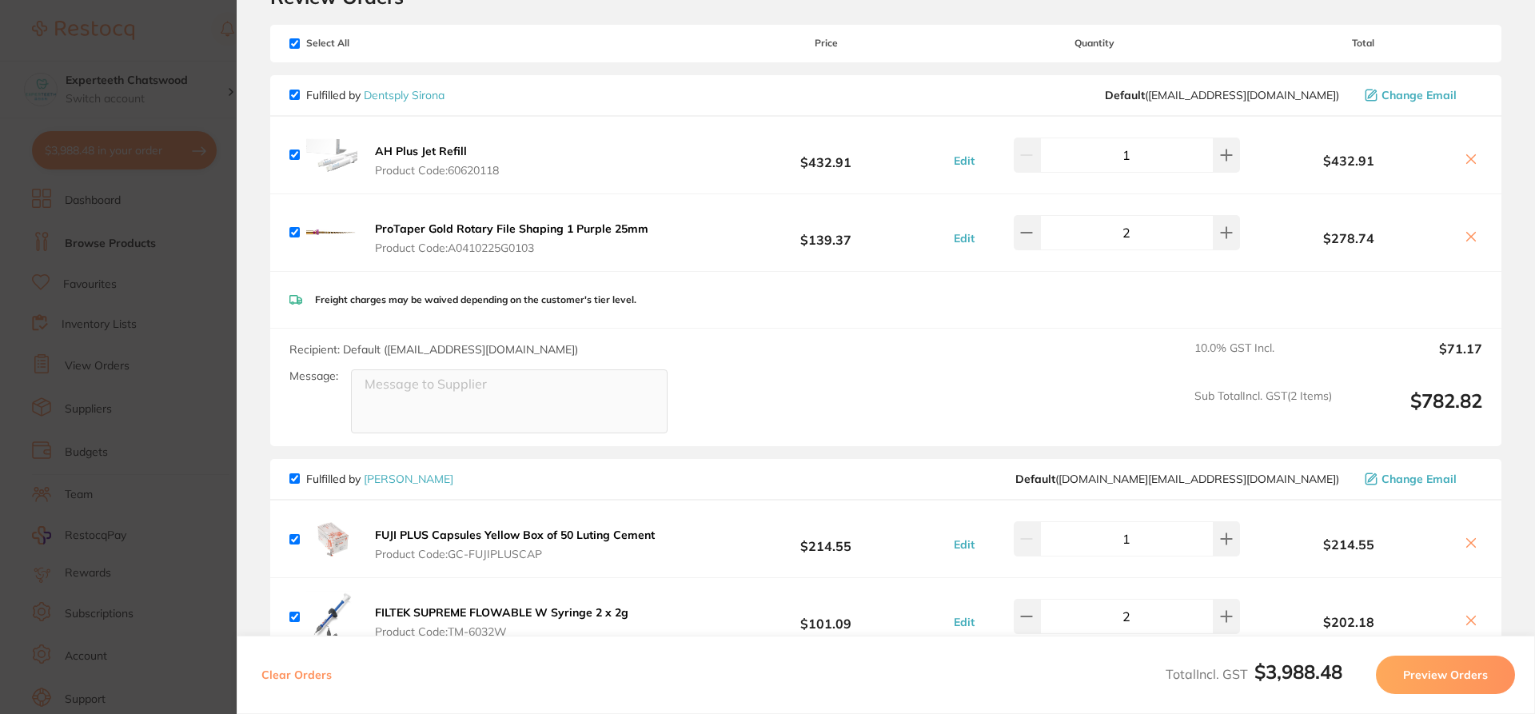
scroll to position [0, 0]
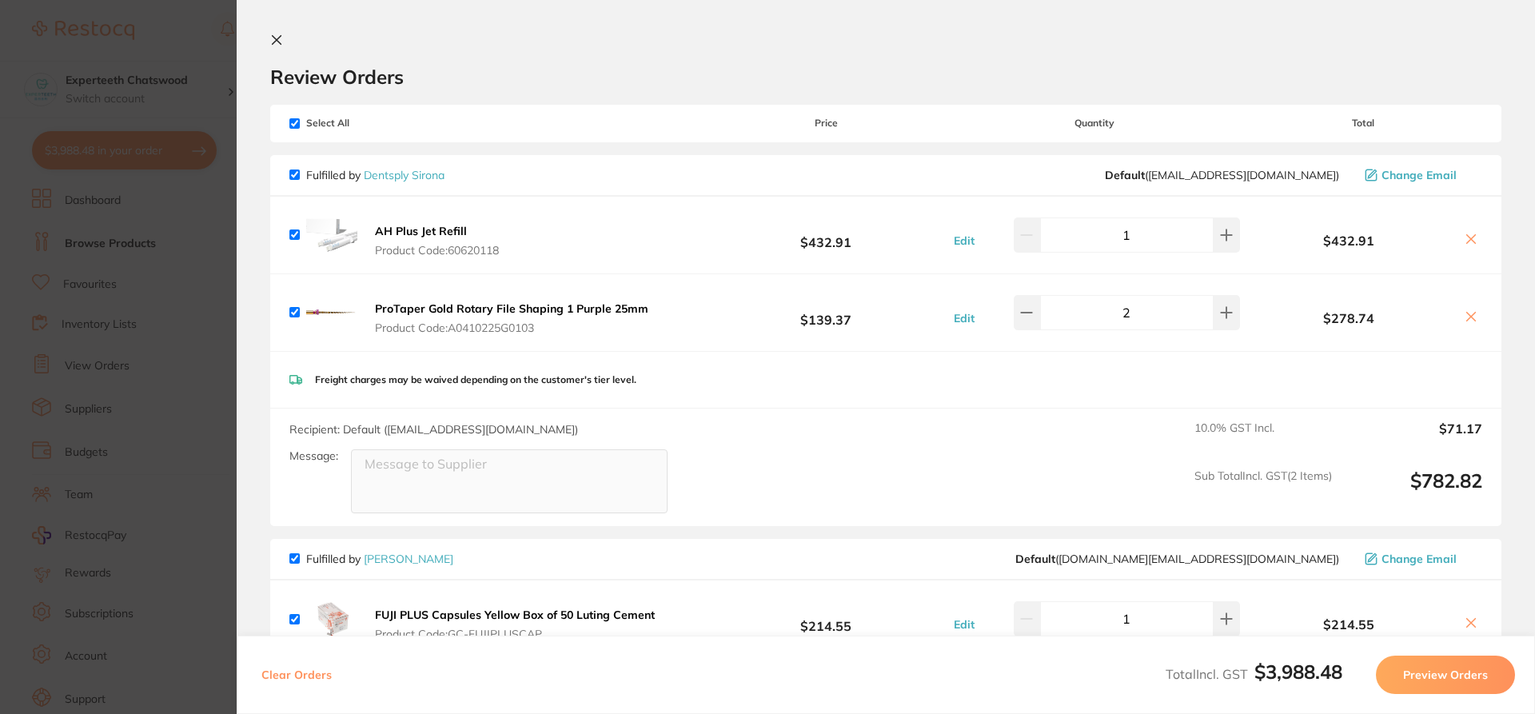
click at [277, 31] on section "Review Orders Your orders are being processed and we will notify you once we ha…" at bounding box center [886, 357] width 1298 height 714
drag, startPoint x: 279, startPoint y: 37, endPoint x: 292, endPoint y: 2, distance: 37.4
click at [279, 36] on icon at bounding box center [276, 40] width 13 height 13
